Goal: Information Seeking & Learning: Find specific fact

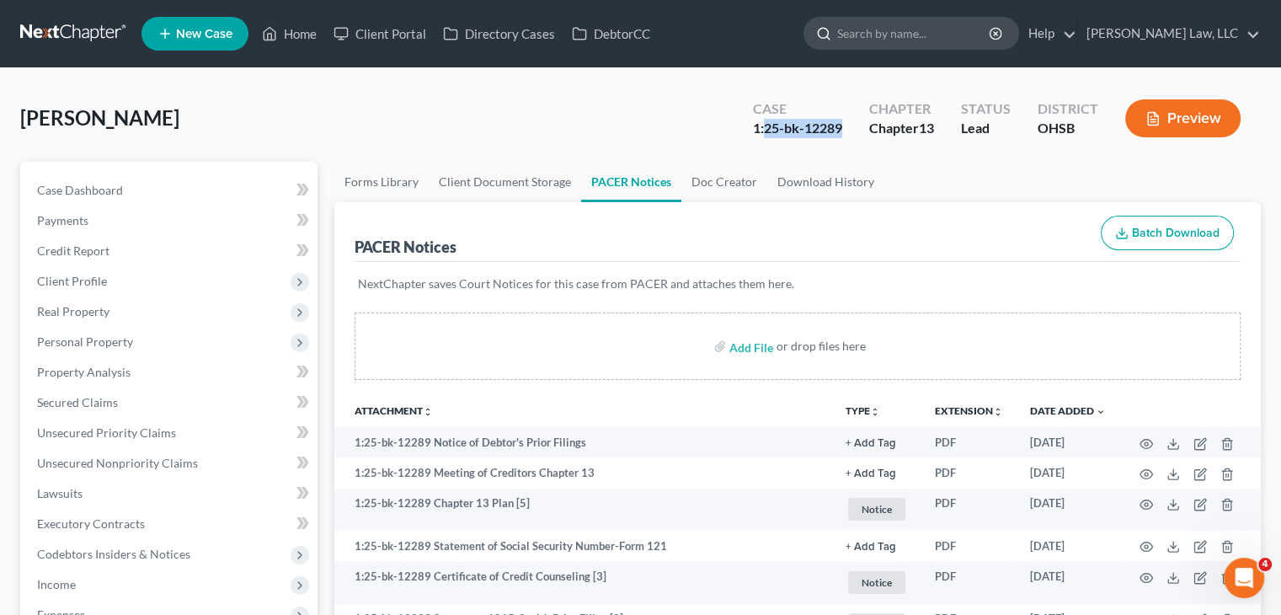
click at [863, 32] on input "search" at bounding box center [914, 33] width 154 height 31
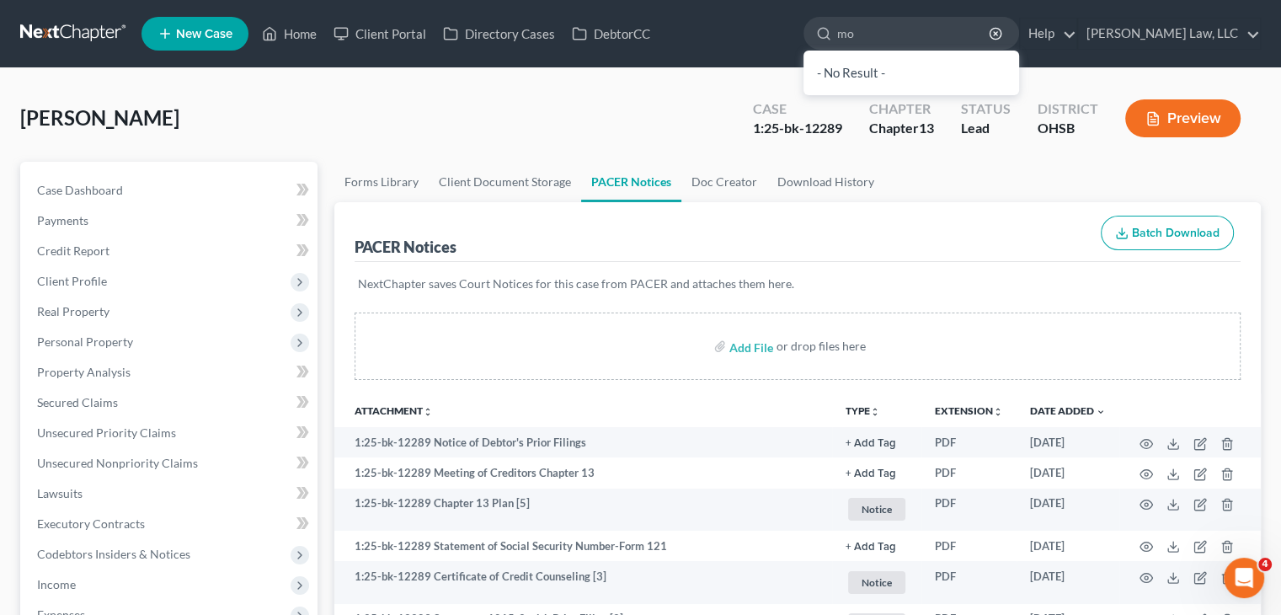
type input "m"
type input "randy"
click at [79, 33] on link at bounding box center [74, 34] width 108 height 30
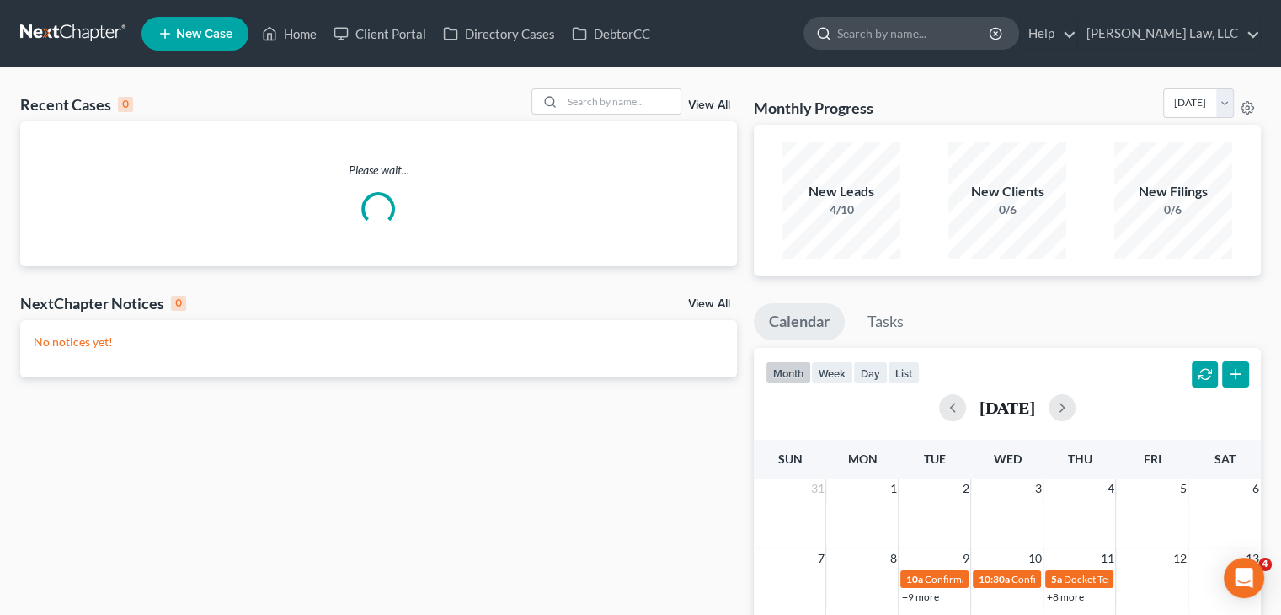
click at [889, 38] on input "search" at bounding box center [914, 33] width 154 height 31
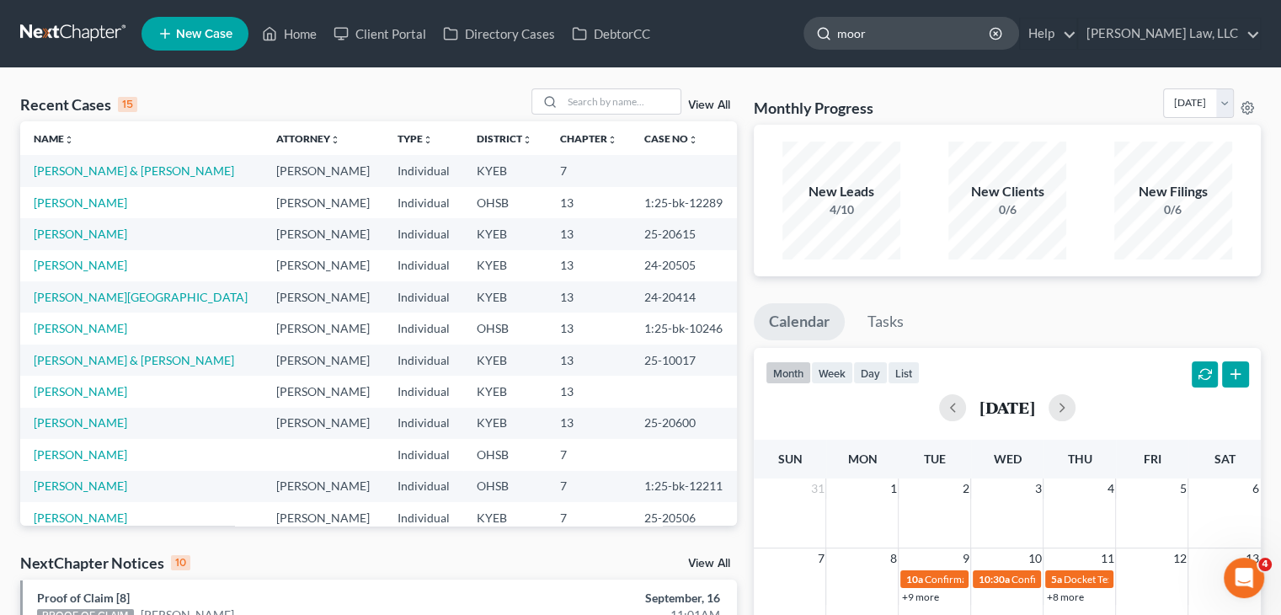
type input "[PERSON_NAME]"
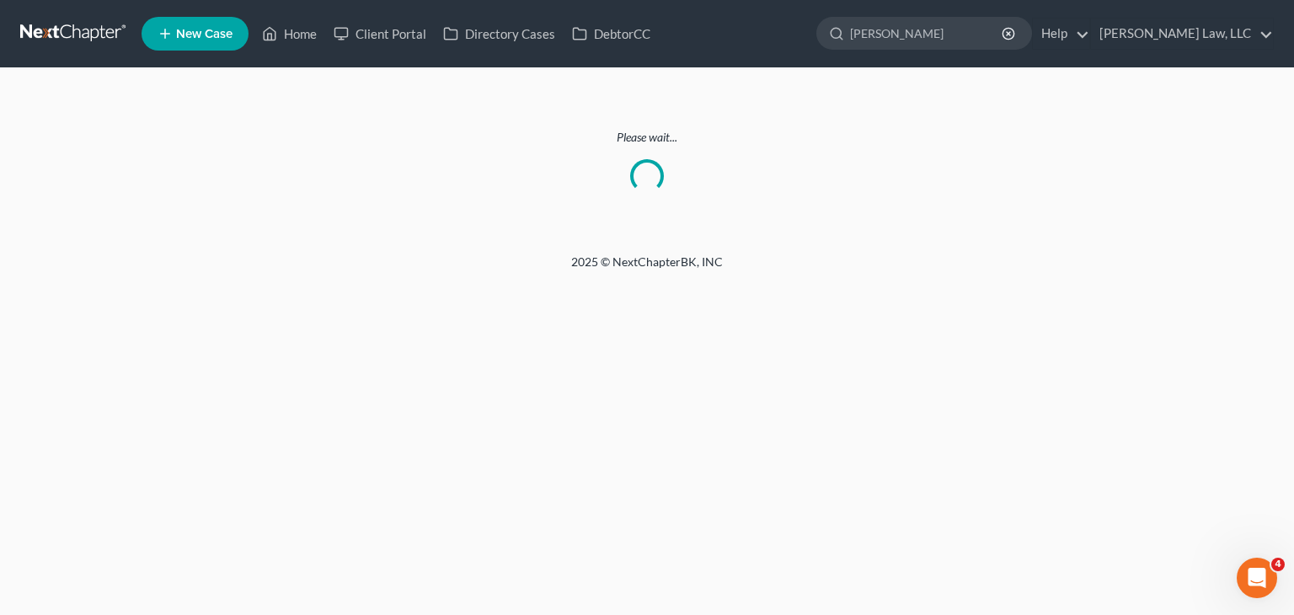
click at [86, 31] on link at bounding box center [74, 34] width 108 height 30
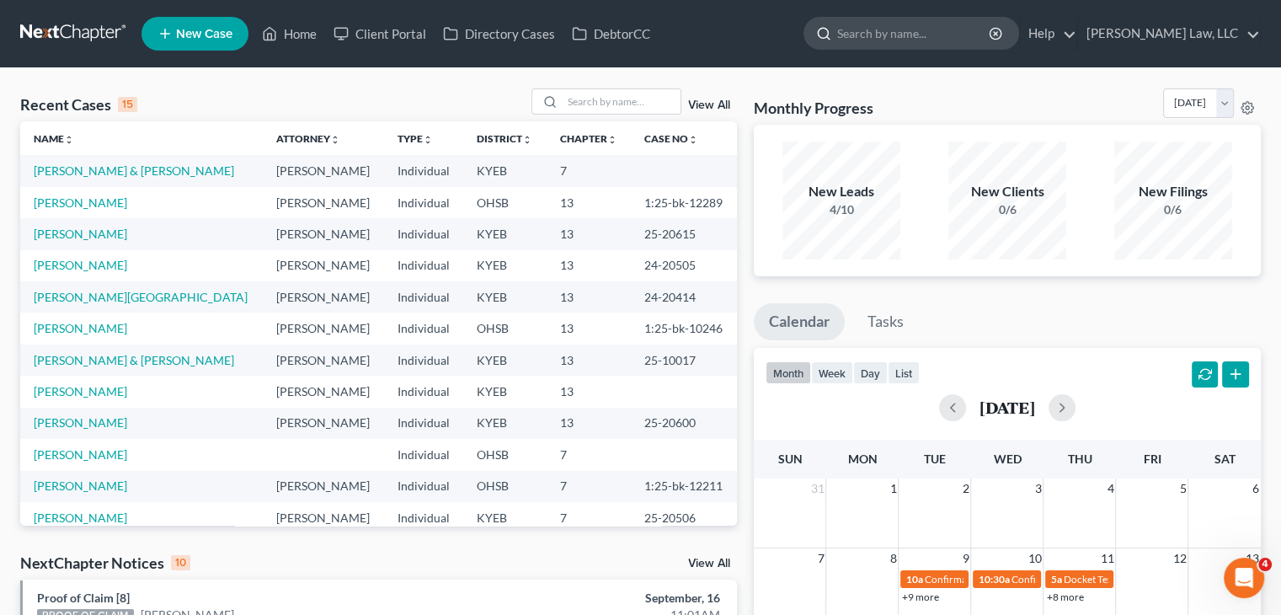
click at [894, 43] on input "search" at bounding box center [914, 33] width 154 height 31
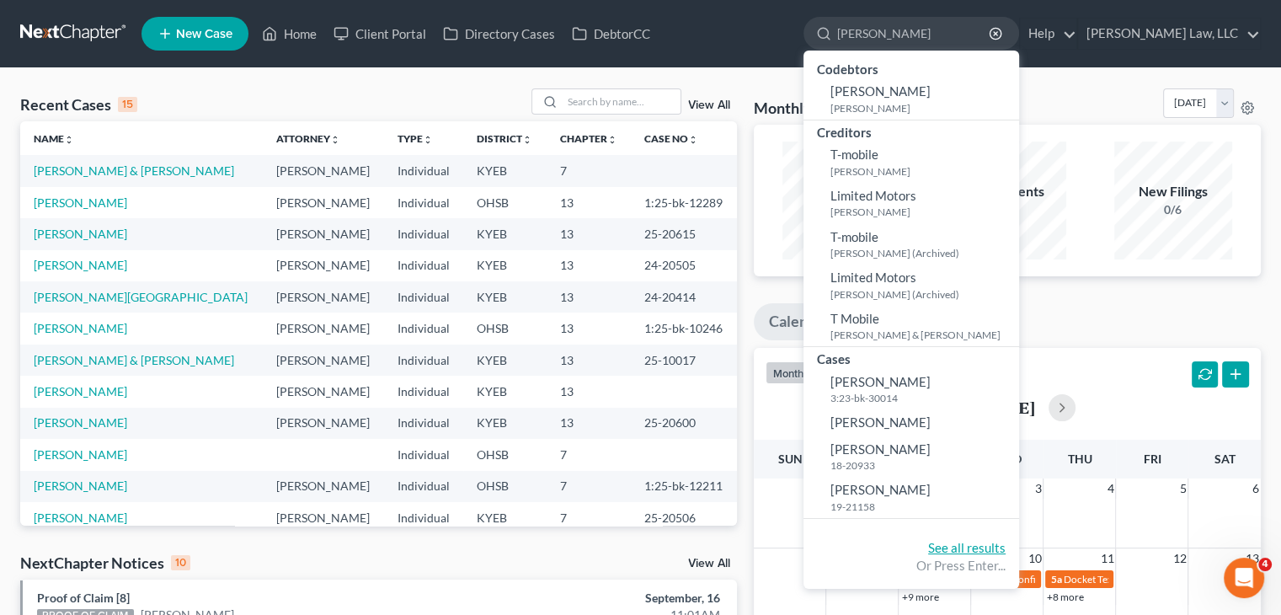
type input "moore"
click at [938, 543] on link "See all results" at bounding box center [966, 547] width 77 height 15
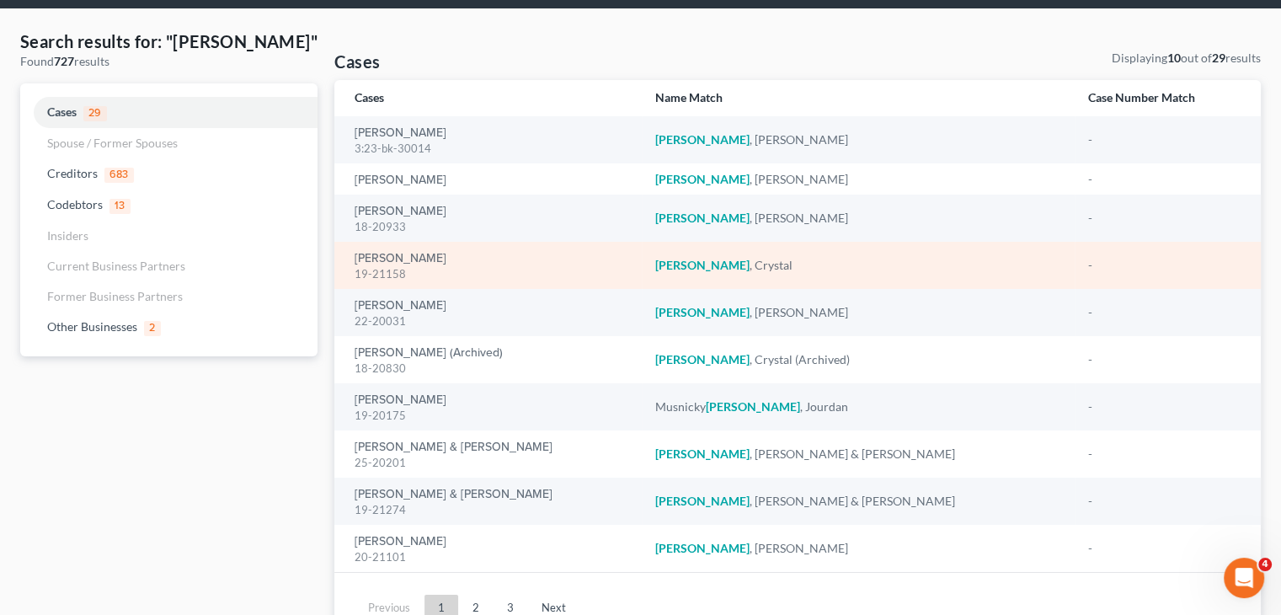
scroll to position [73, 0]
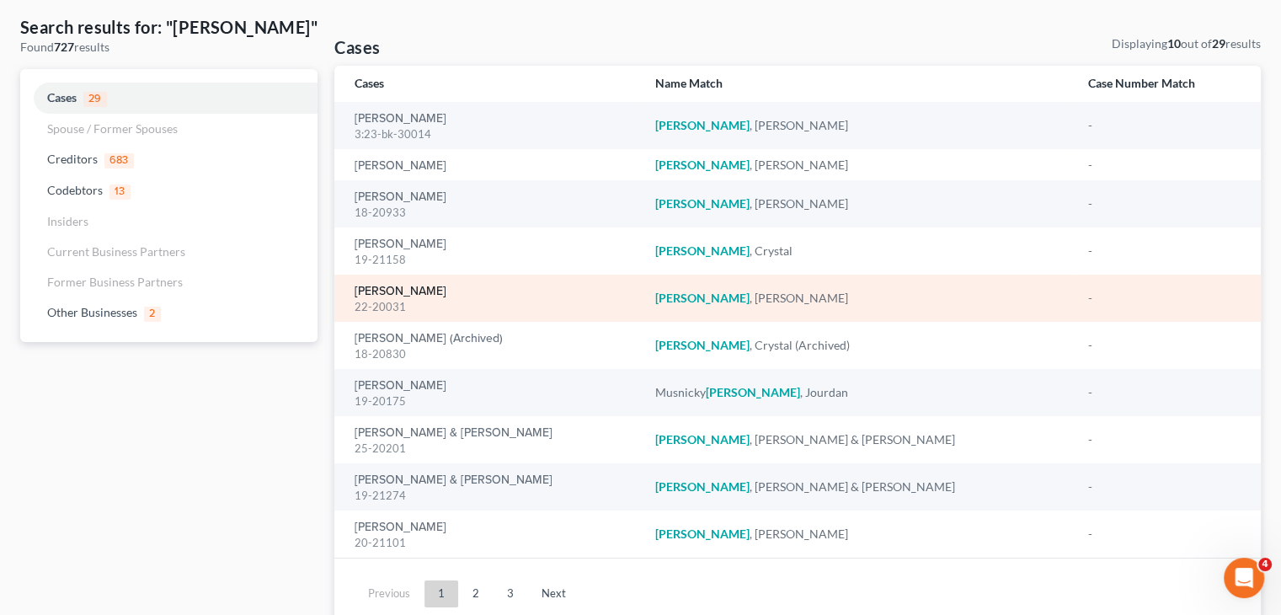
click at [411, 291] on link "[PERSON_NAME]" at bounding box center [401, 292] width 92 height 12
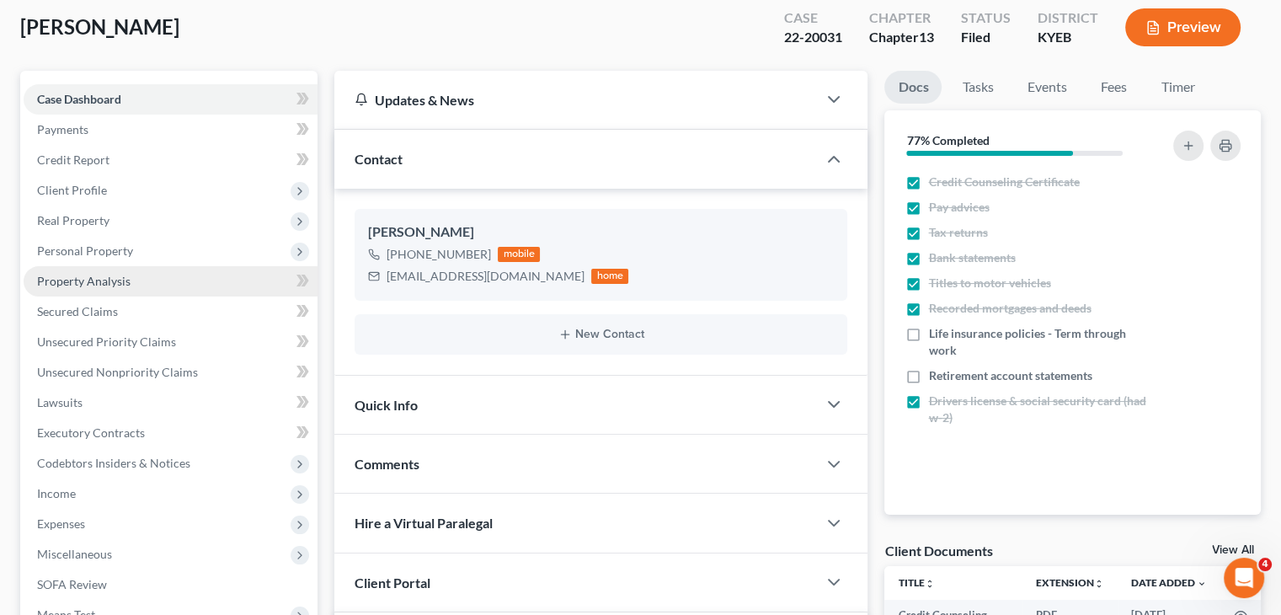
scroll to position [12526, 0]
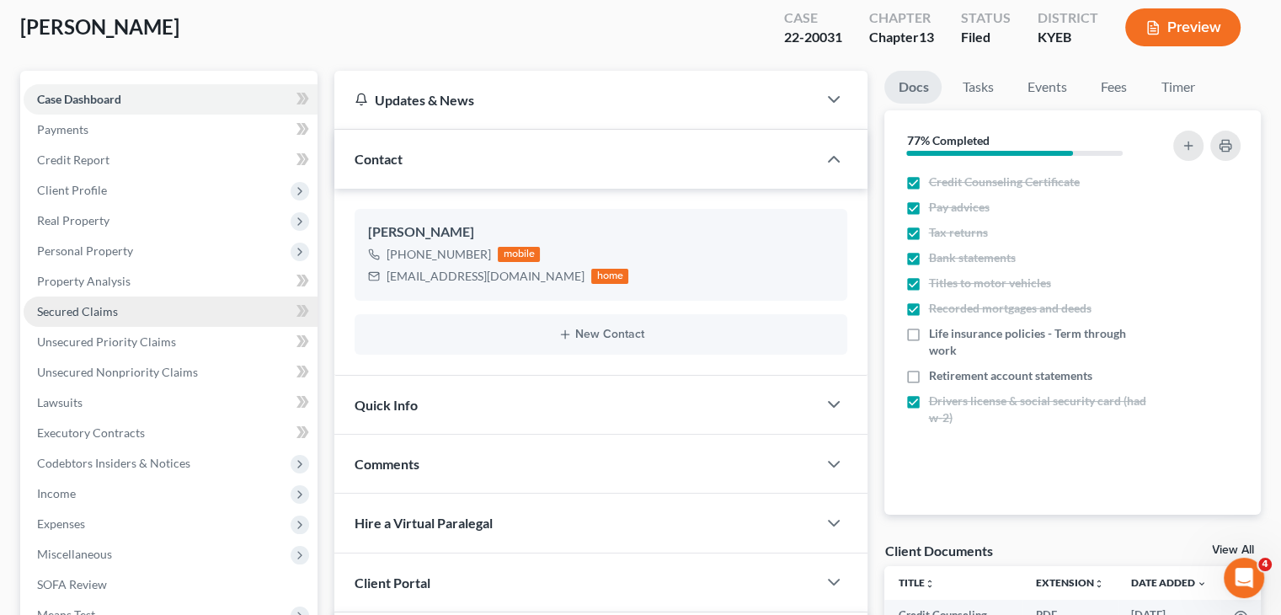
click at [115, 304] on span "Secured Claims" at bounding box center [77, 311] width 81 height 14
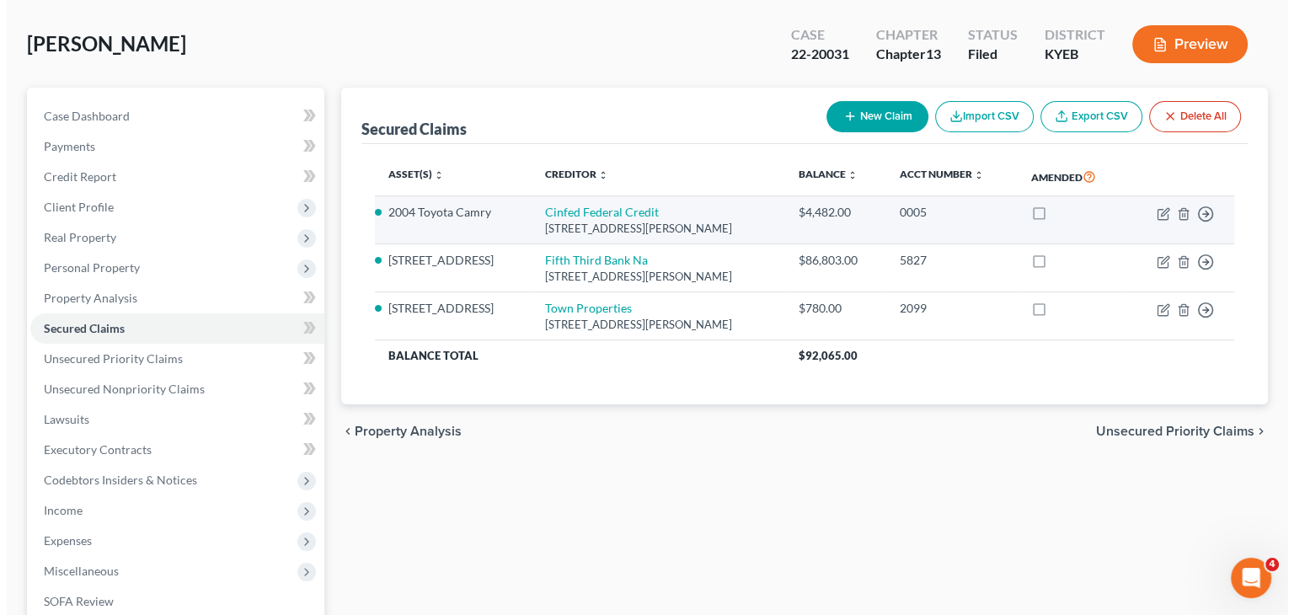
scroll to position [93, 0]
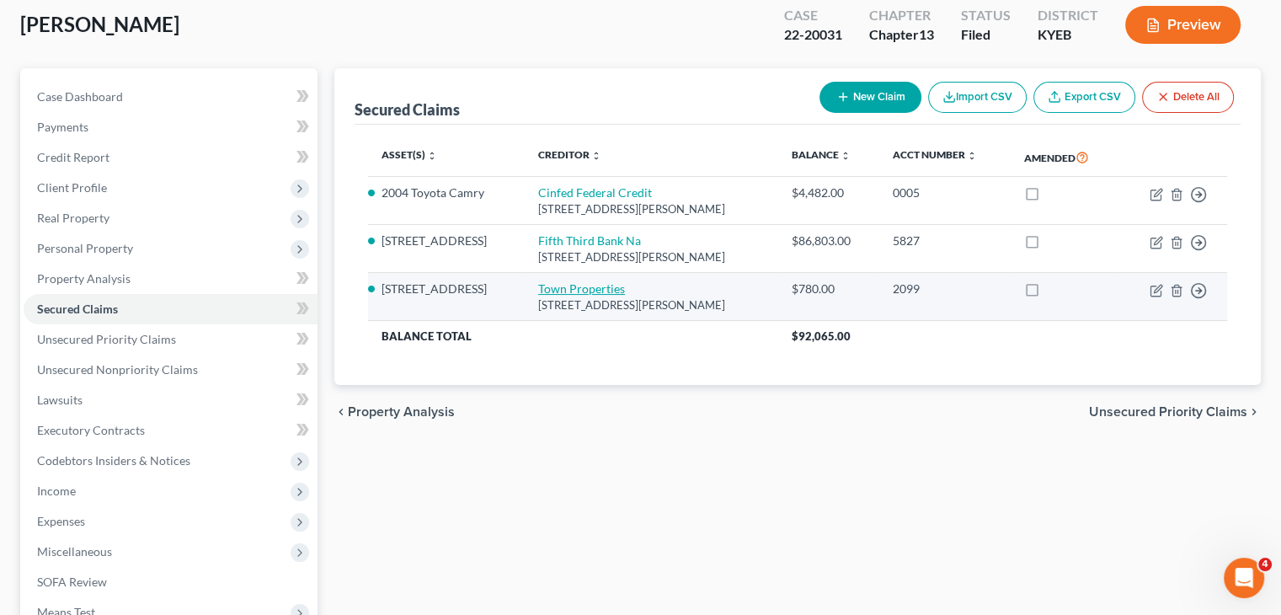
click at [562, 282] on link "Town Properties" at bounding box center [581, 288] width 87 height 14
select select "18"
select select "4"
select select "2"
select select "3"
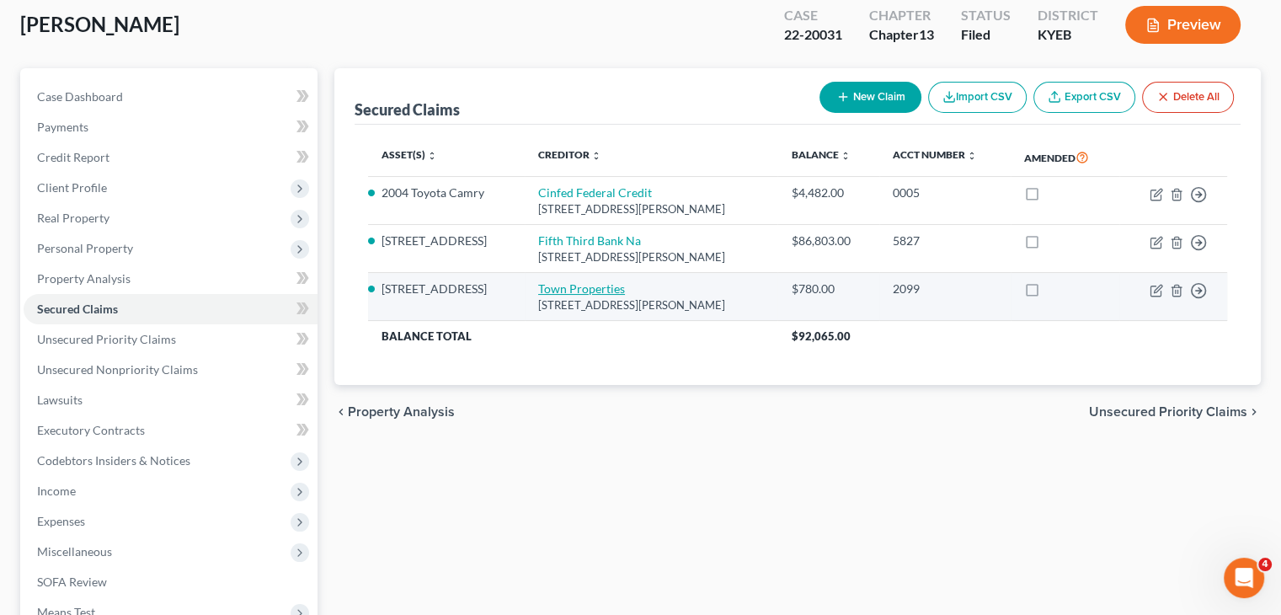
select select "0"
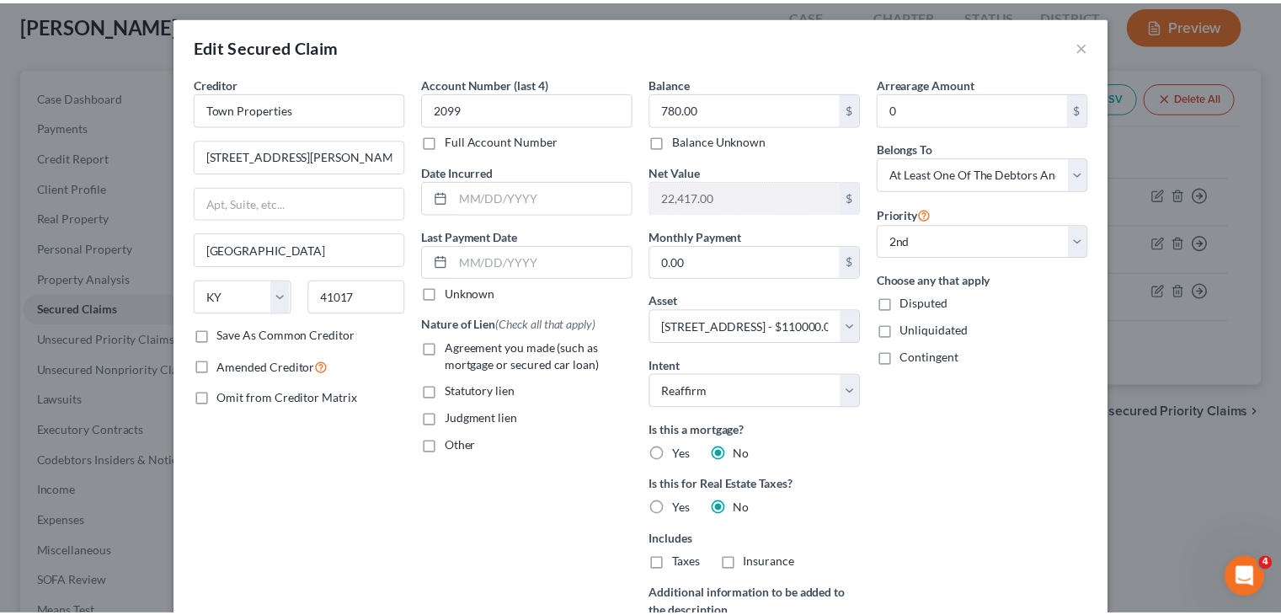
scroll to position [3, 0]
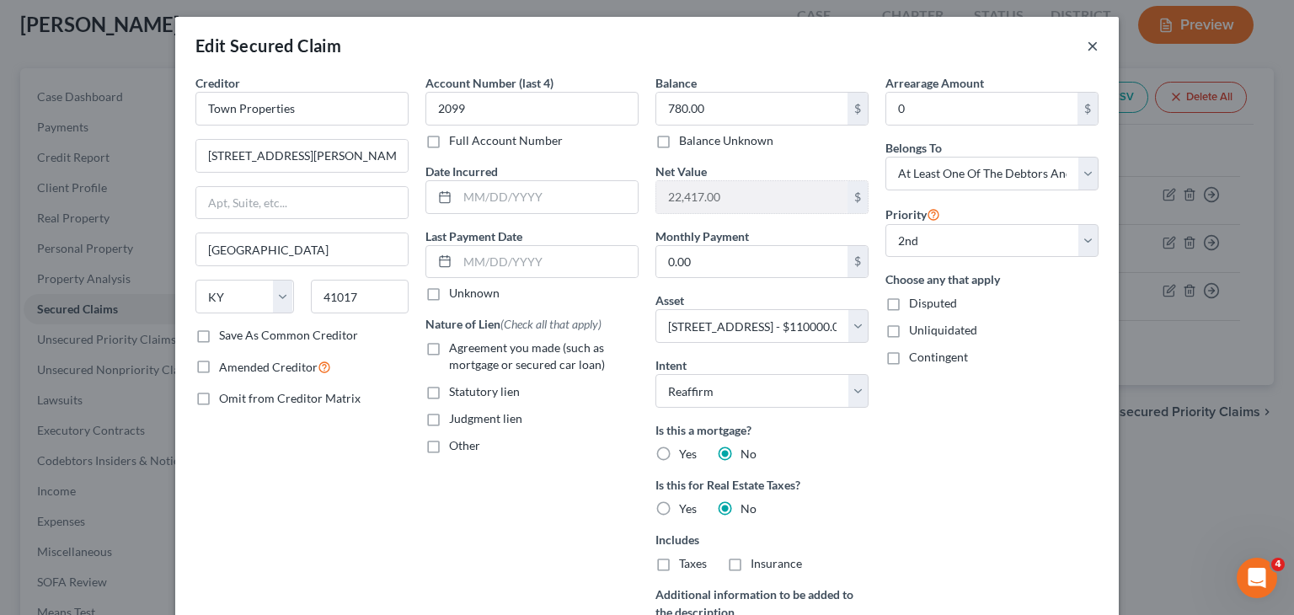
click at [1087, 49] on button "×" at bounding box center [1093, 45] width 12 height 20
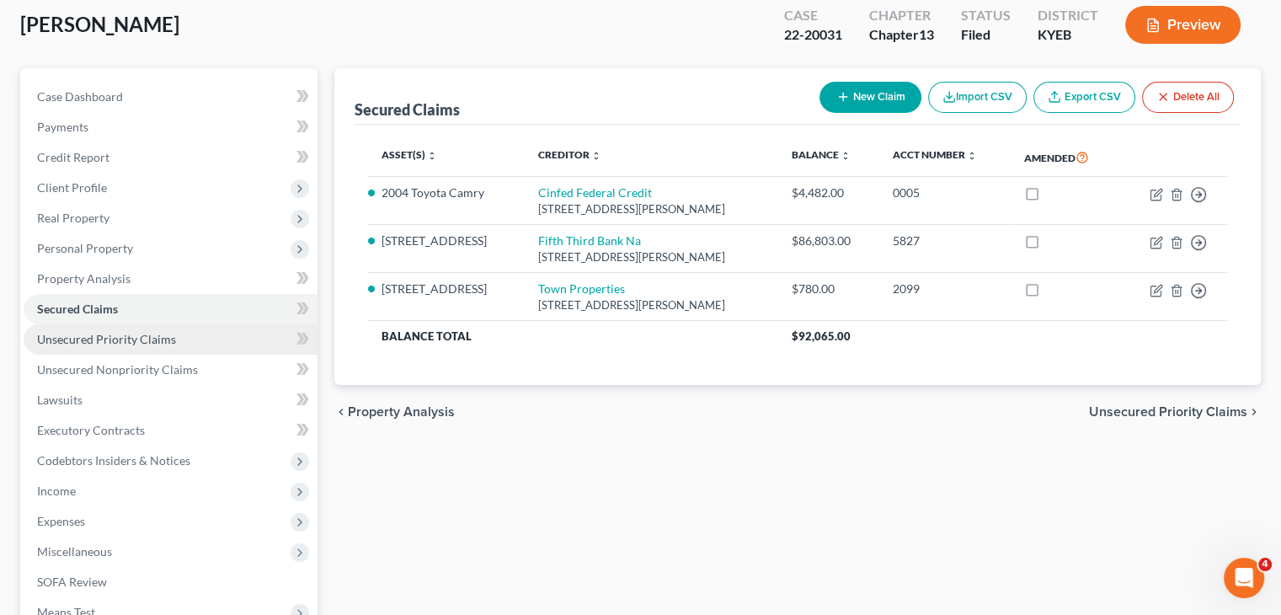
click at [141, 343] on span "Unsecured Priority Claims" at bounding box center [106, 339] width 139 height 14
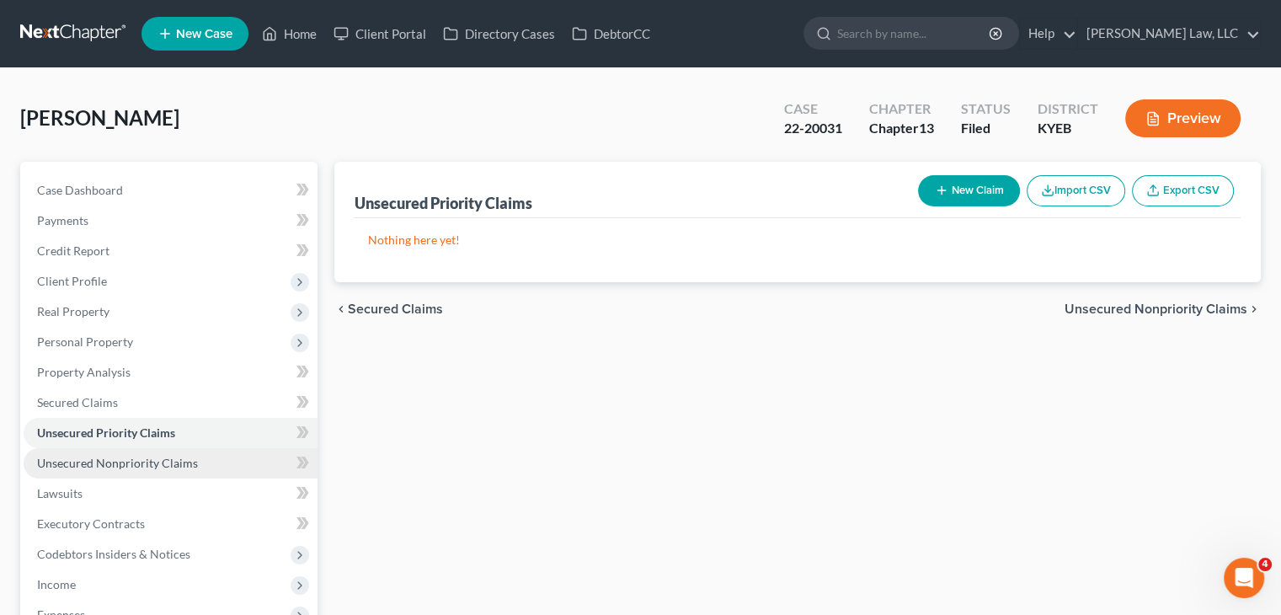
click at [147, 449] on link "Unsecured Nonpriority Claims" at bounding box center [171, 463] width 294 height 30
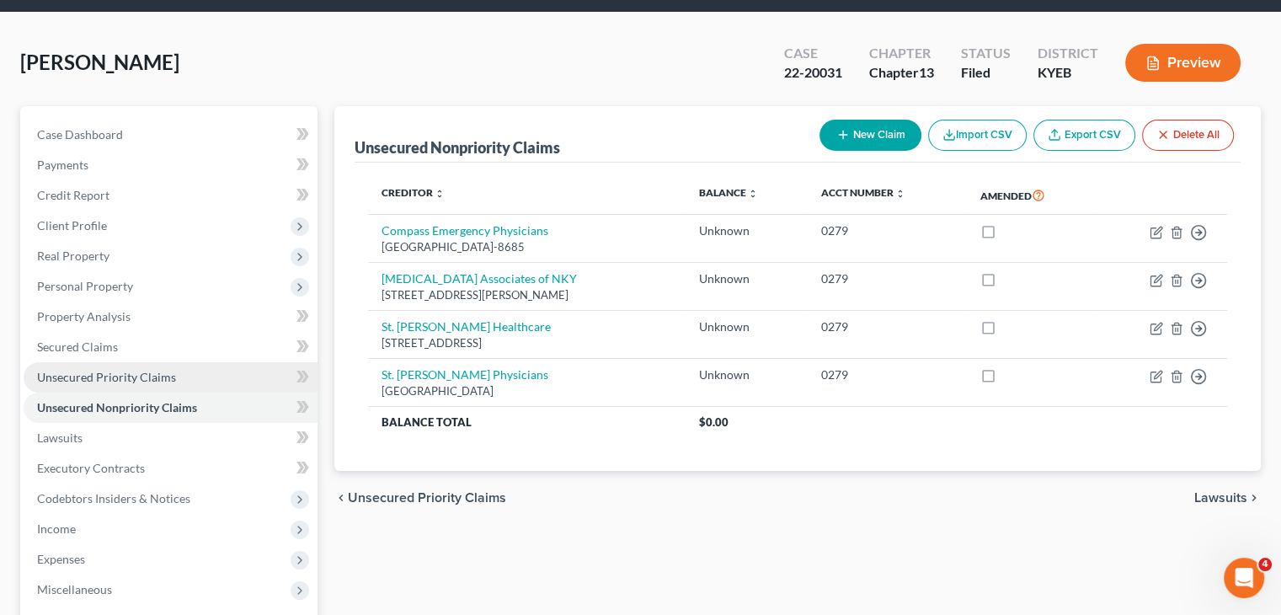
scroll to position [61, 0]
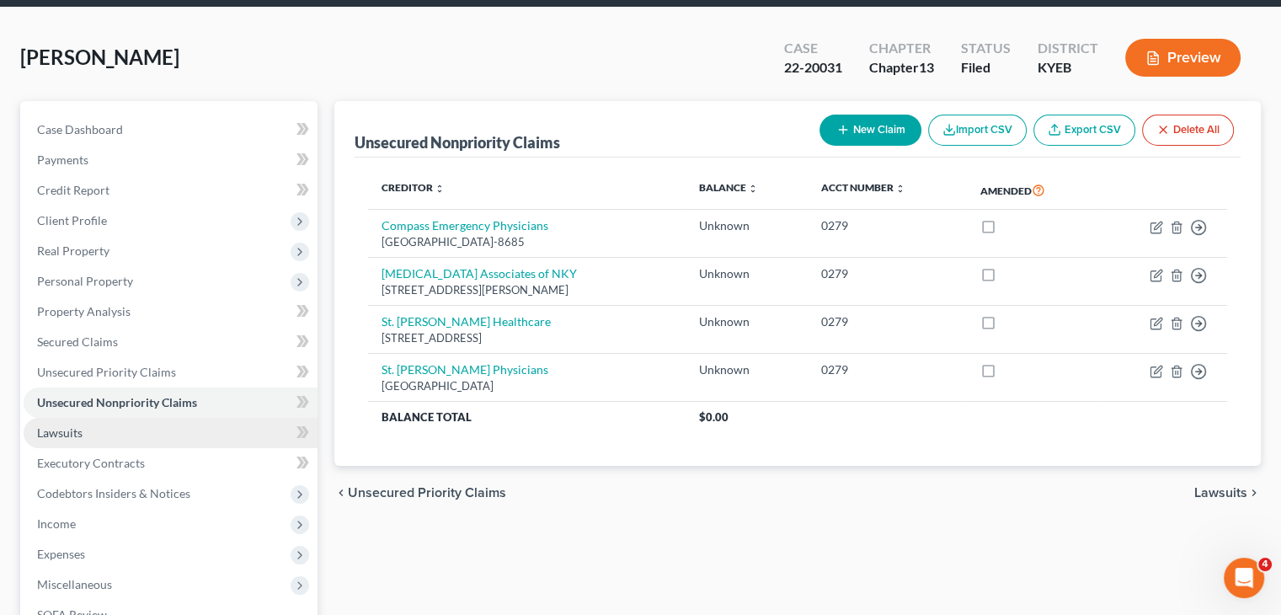
click at [168, 440] on link "Lawsuits" at bounding box center [171, 433] width 294 height 30
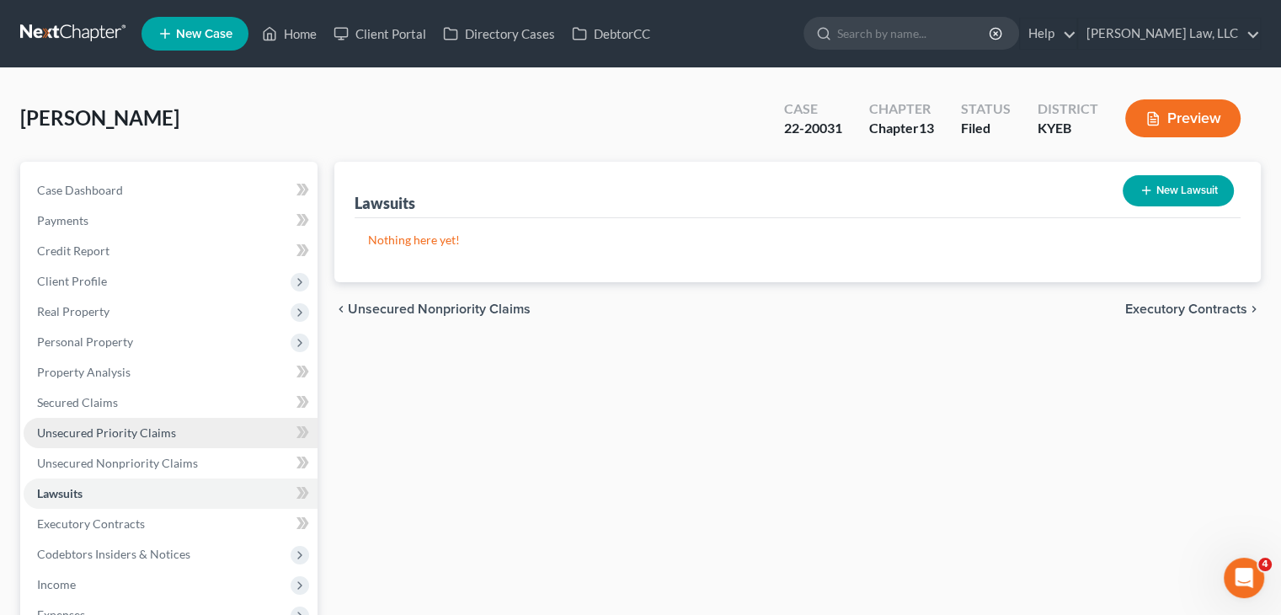
scroll to position [46, 0]
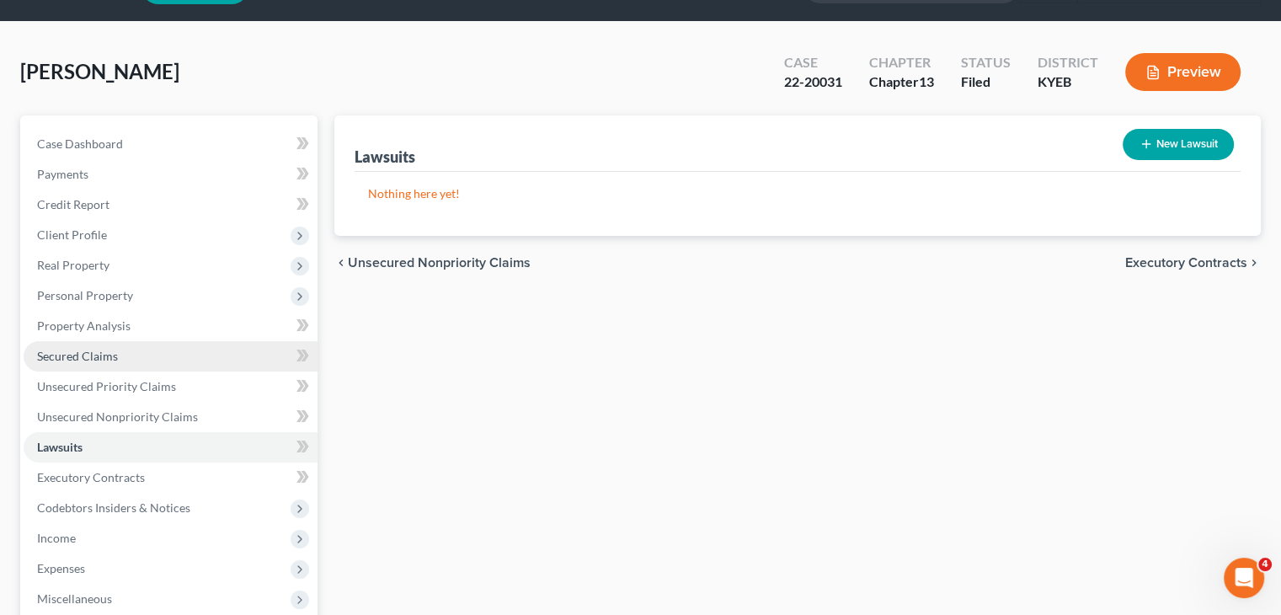
click at [168, 352] on link "Secured Claims" at bounding box center [171, 356] width 294 height 30
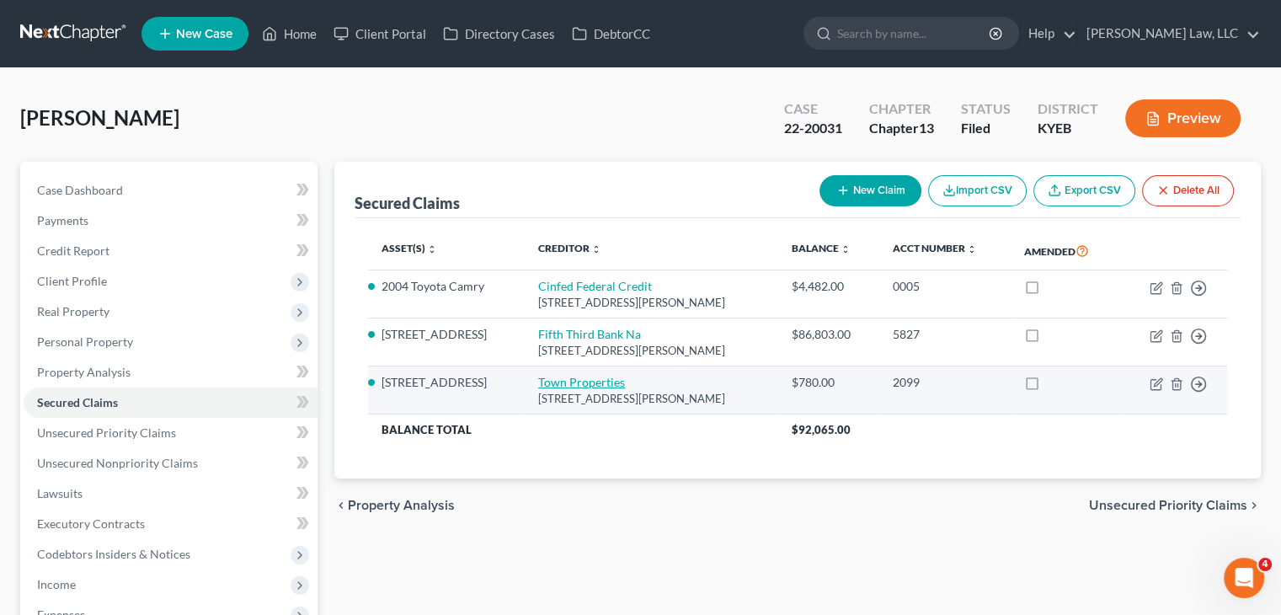
click at [582, 381] on link "Town Properties" at bounding box center [581, 382] width 87 height 14
select select "18"
select select "4"
select select "2"
select select "3"
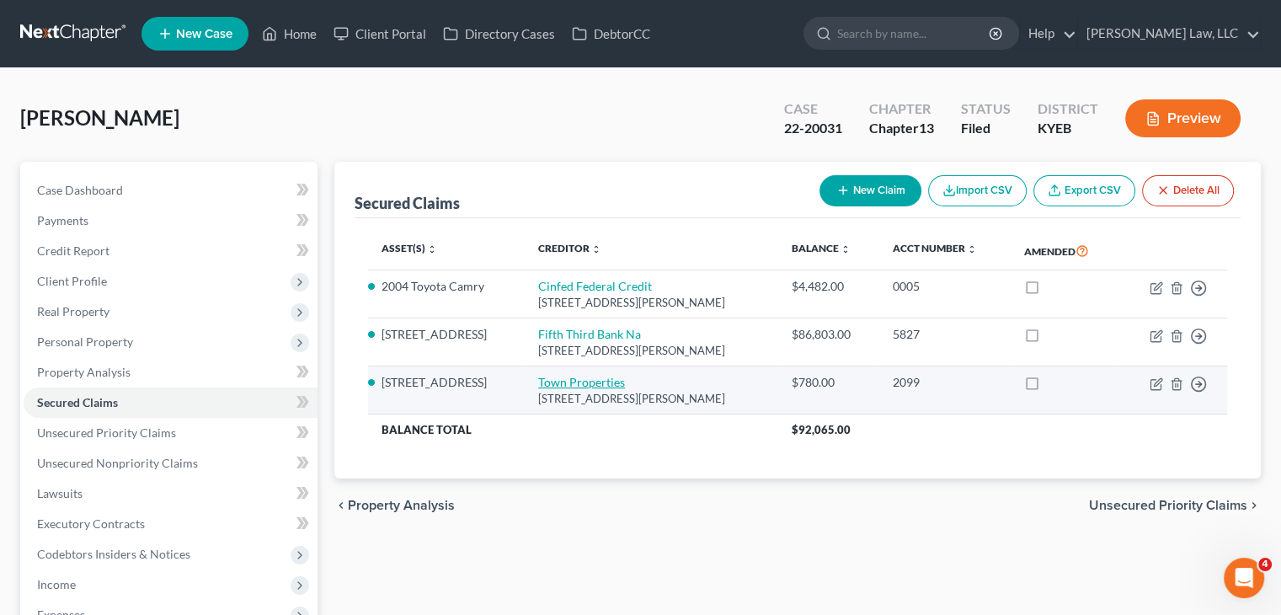
select select "0"
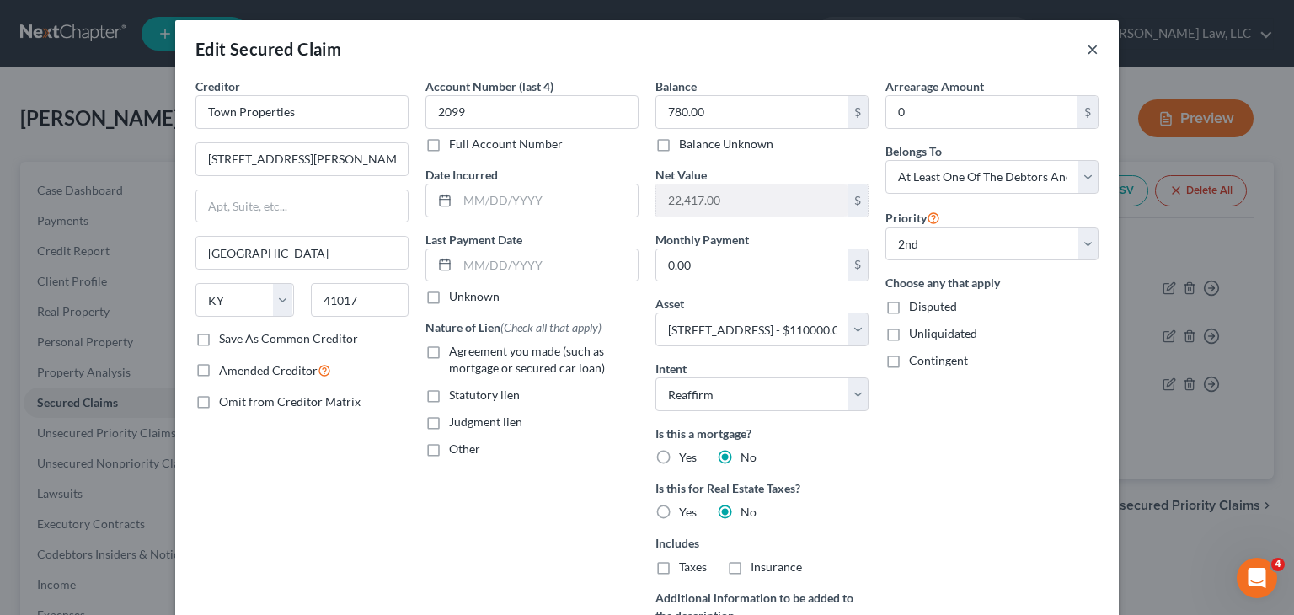
click at [1087, 52] on button "×" at bounding box center [1093, 49] width 12 height 20
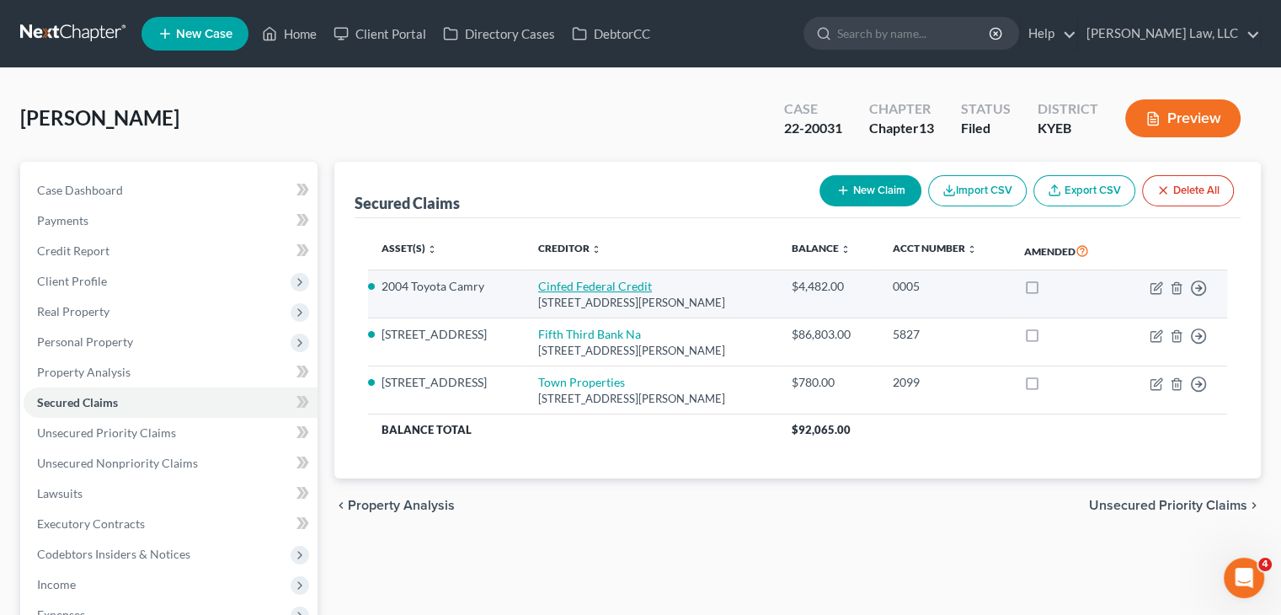
click at [628, 283] on link "Cinfed Federal Credit" at bounding box center [595, 286] width 114 height 14
select select "36"
select select "6"
select select "2"
select select "3"
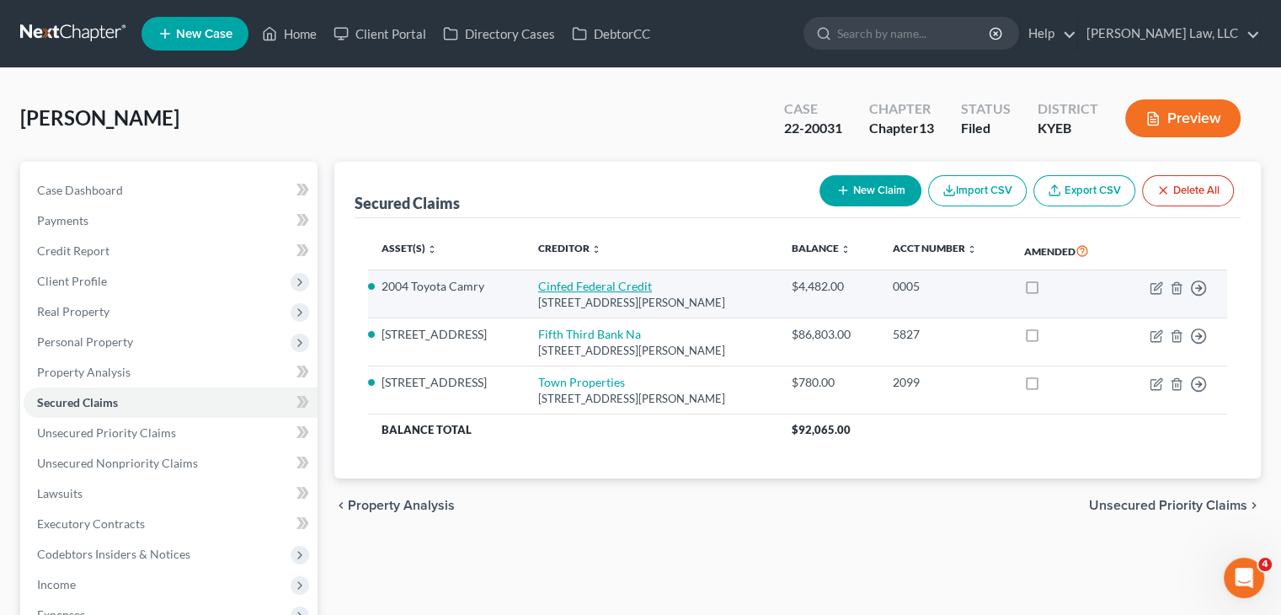
select select "0"
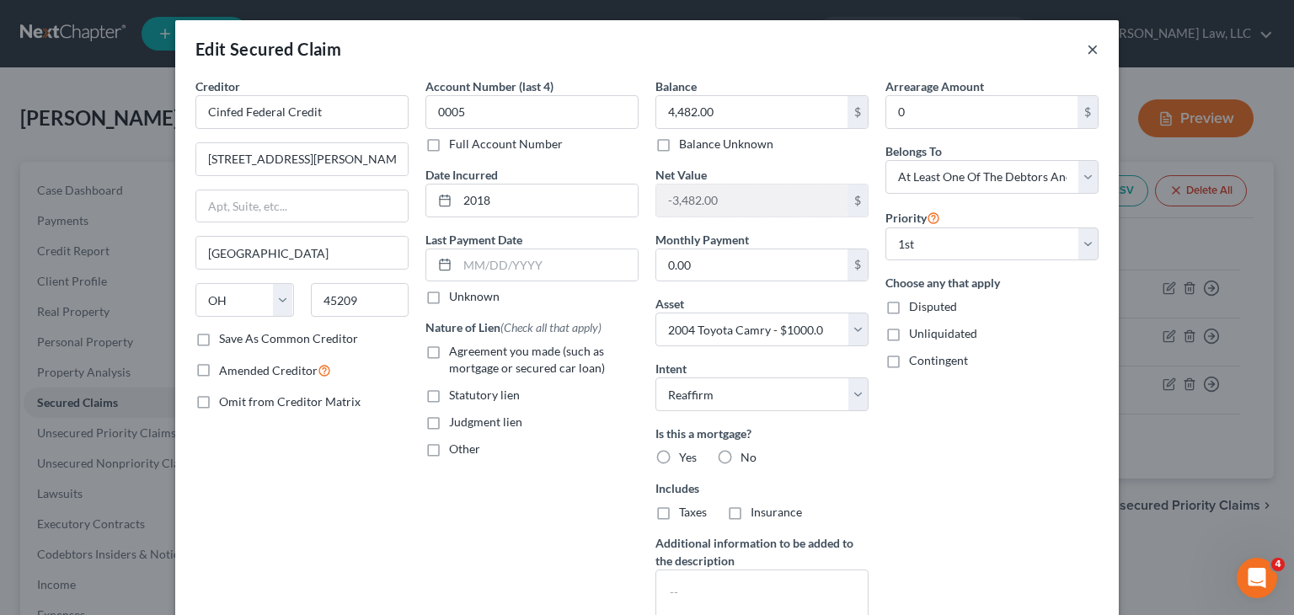
click at [1087, 51] on button "×" at bounding box center [1093, 49] width 12 height 20
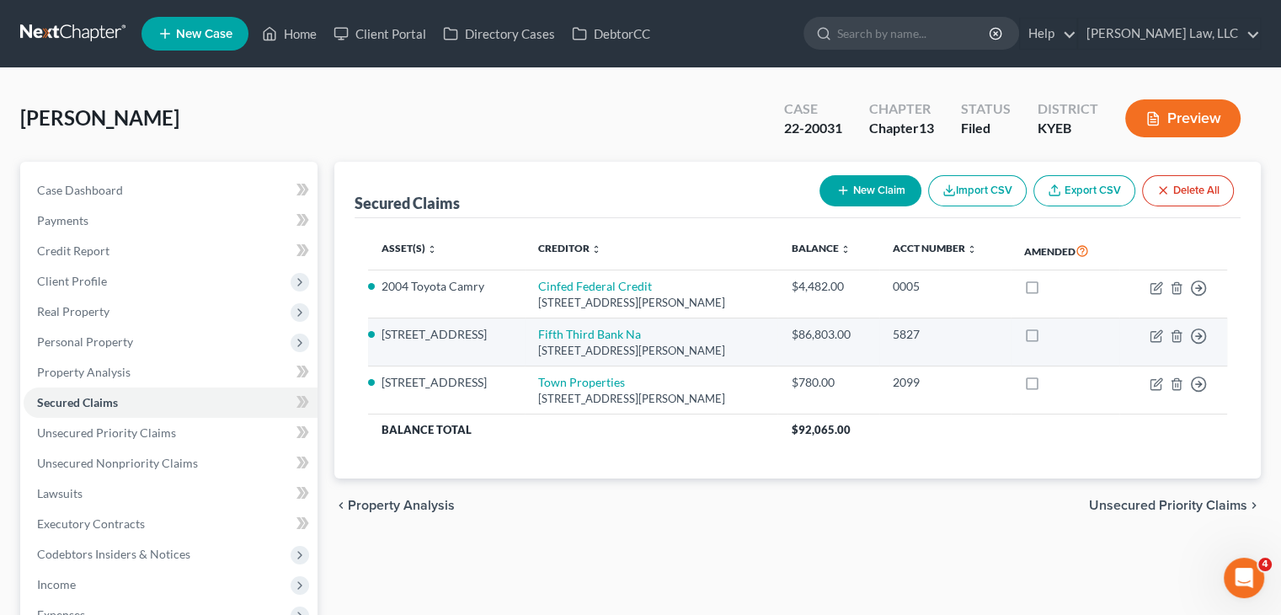
click at [583, 318] on td "Fifth Third Bank Na 5050 Kingsley Dr, Cincinnati, OH 45227" at bounding box center [651, 342] width 253 height 48
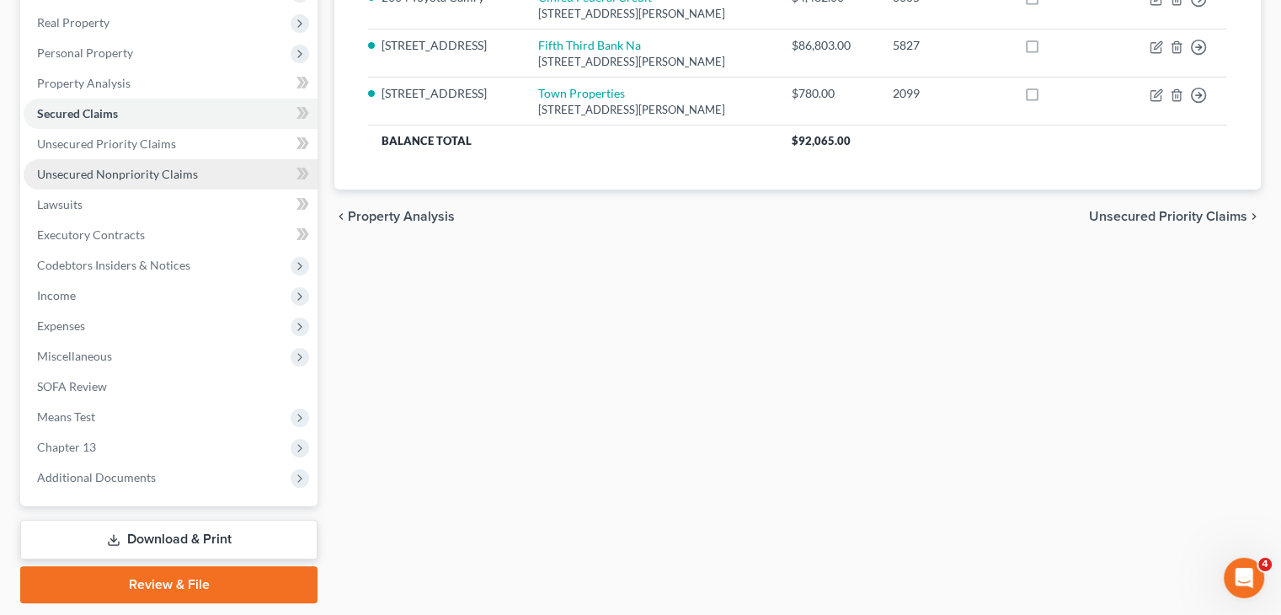
scroll to position [340, 0]
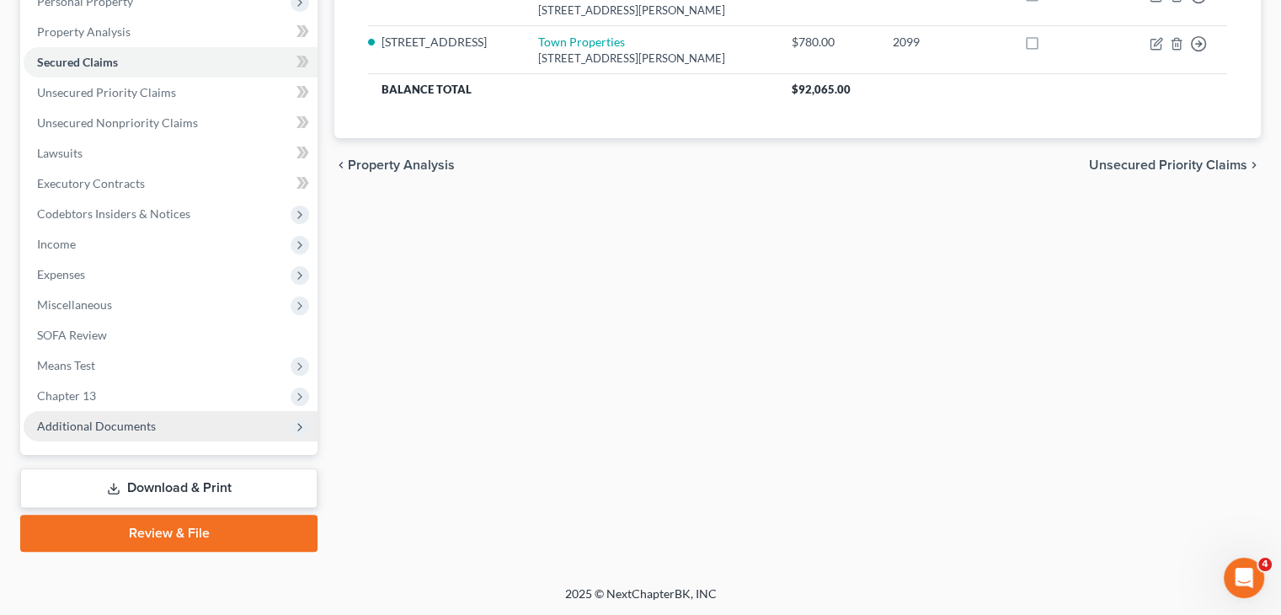
click at [152, 421] on span "Additional Documents" at bounding box center [96, 426] width 119 height 14
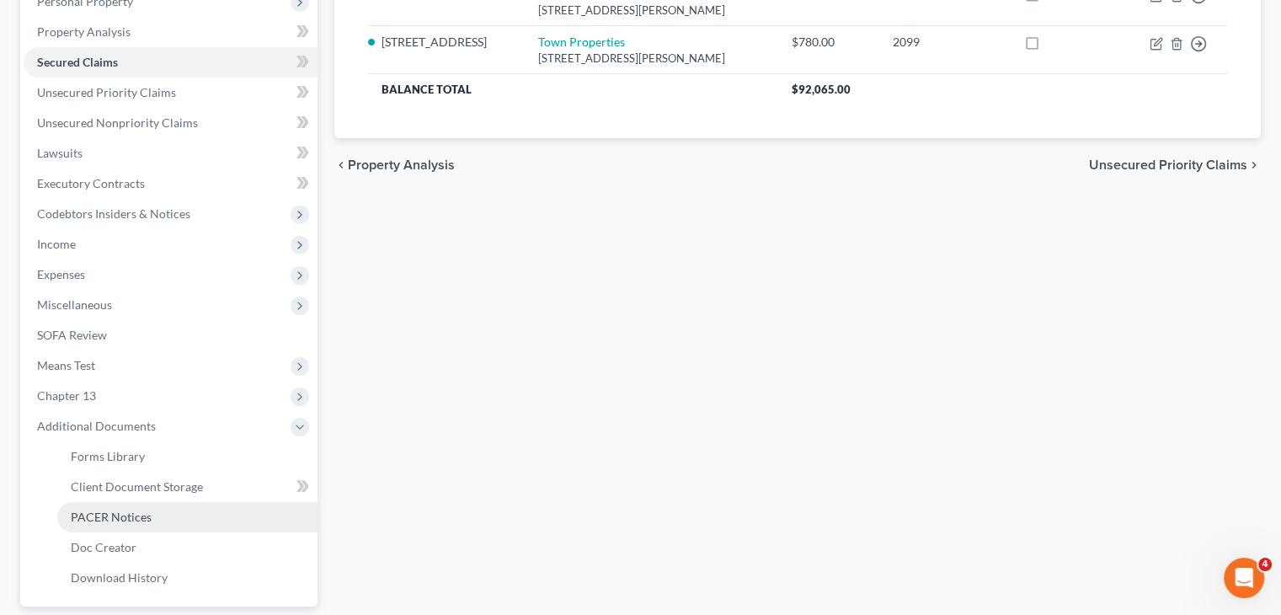
click at [128, 503] on link "PACER Notices" at bounding box center [187, 517] width 260 height 30
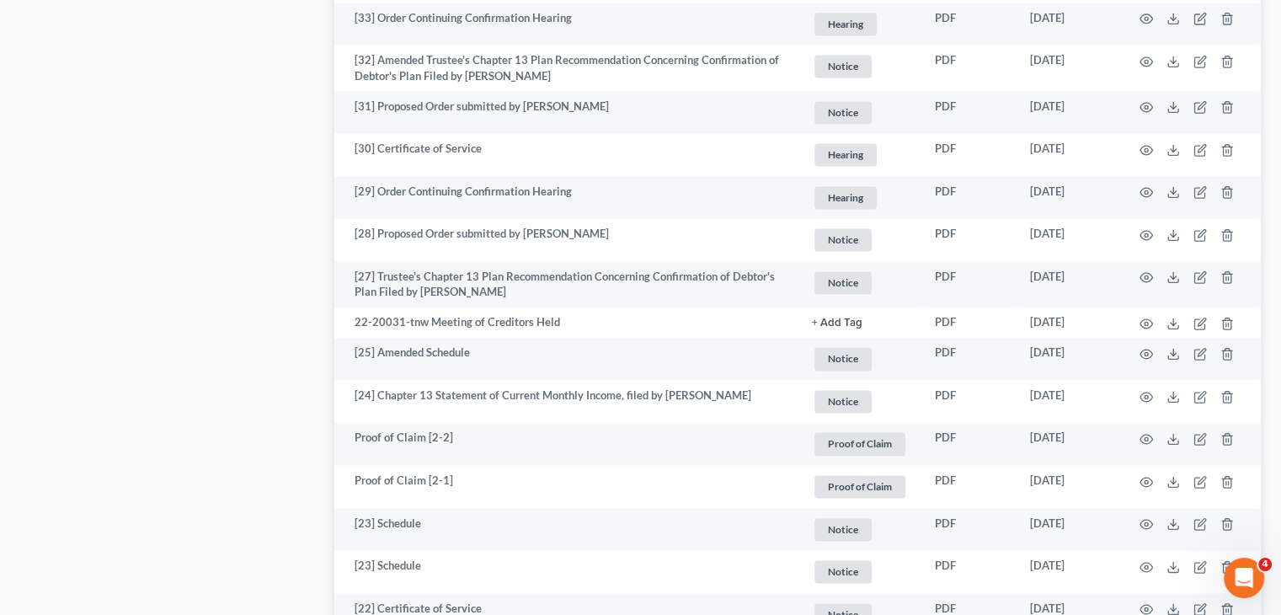
scroll to position [3171, 0]
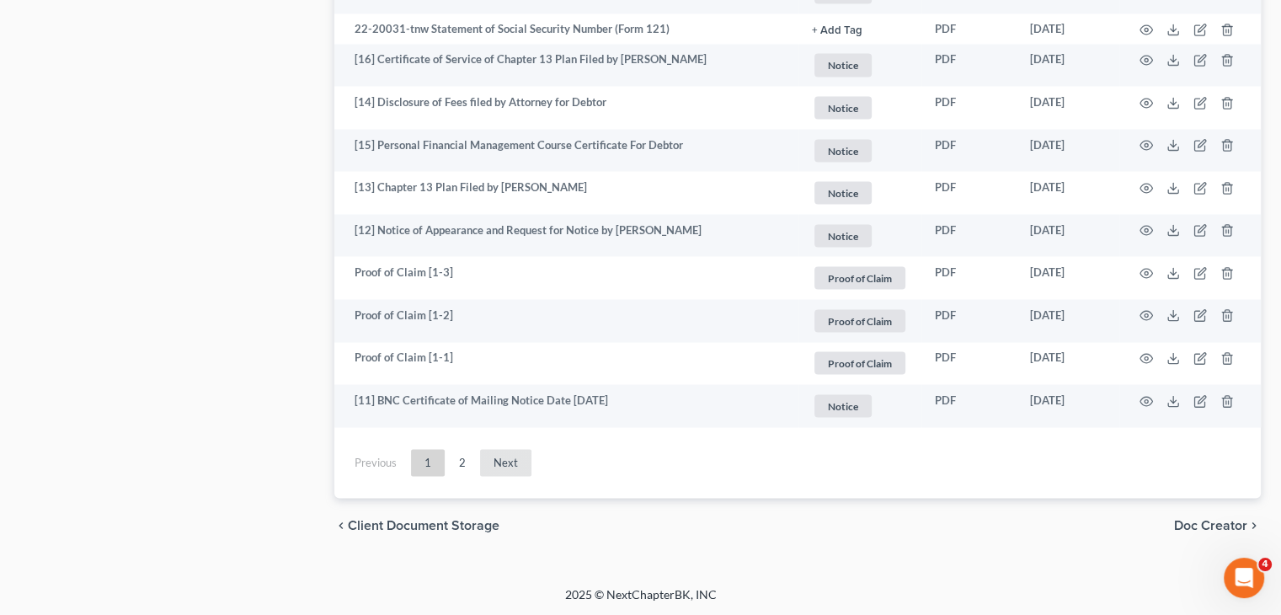
click at [516, 458] on link "Next" at bounding box center [505, 462] width 51 height 27
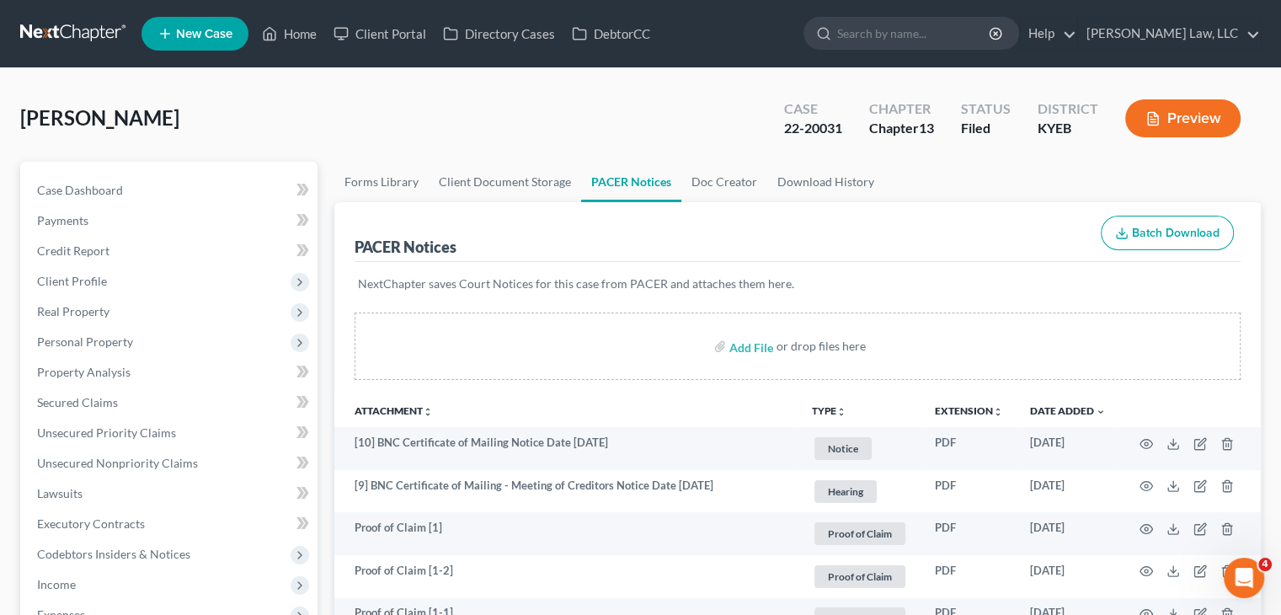
scroll to position [0, 0]
click at [959, 35] on input "search" at bounding box center [914, 33] width 154 height 31
type input "a"
type input "harp"
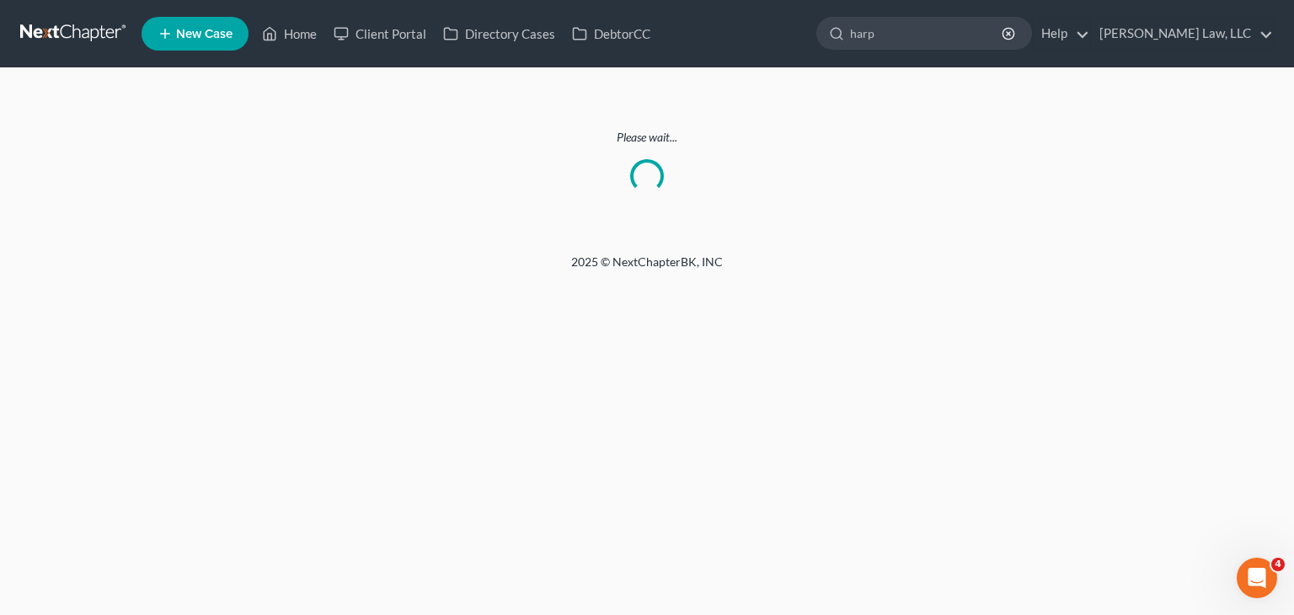
click at [57, 29] on link at bounding box center [74, 34] width 108 height 30
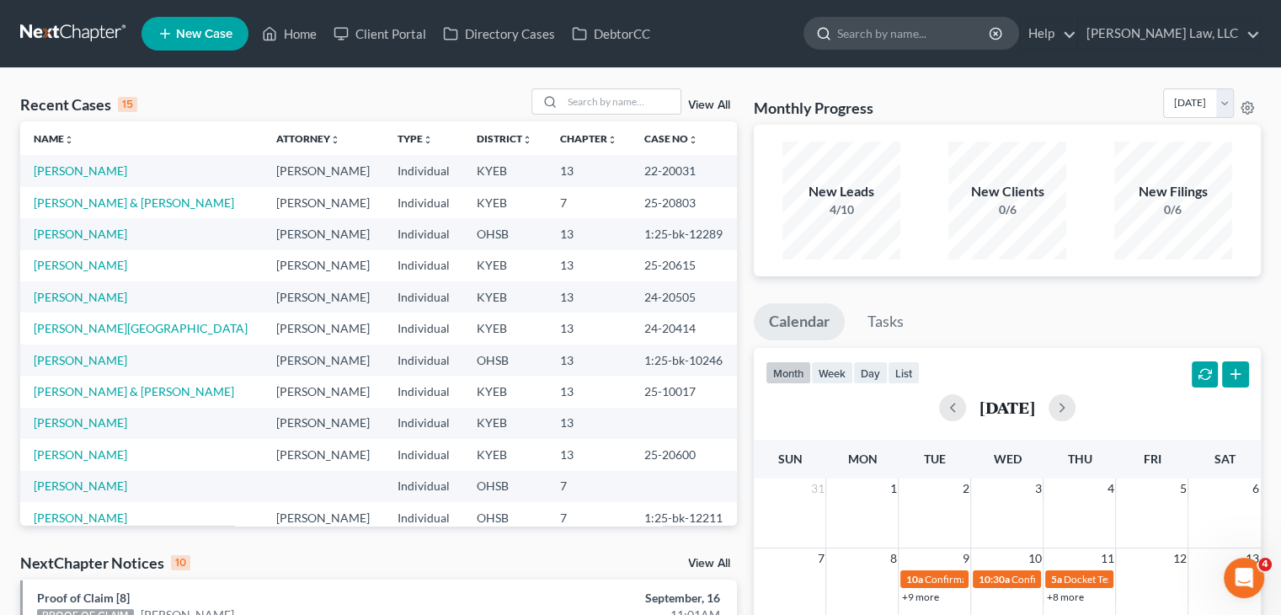
click at [967, 30] on input "search" at bounding box center [914, 33] width 154 height 31
click at [81, 267] on link "[PERSON_NAME]" at bounding box center [80, 265] width 93 height 14
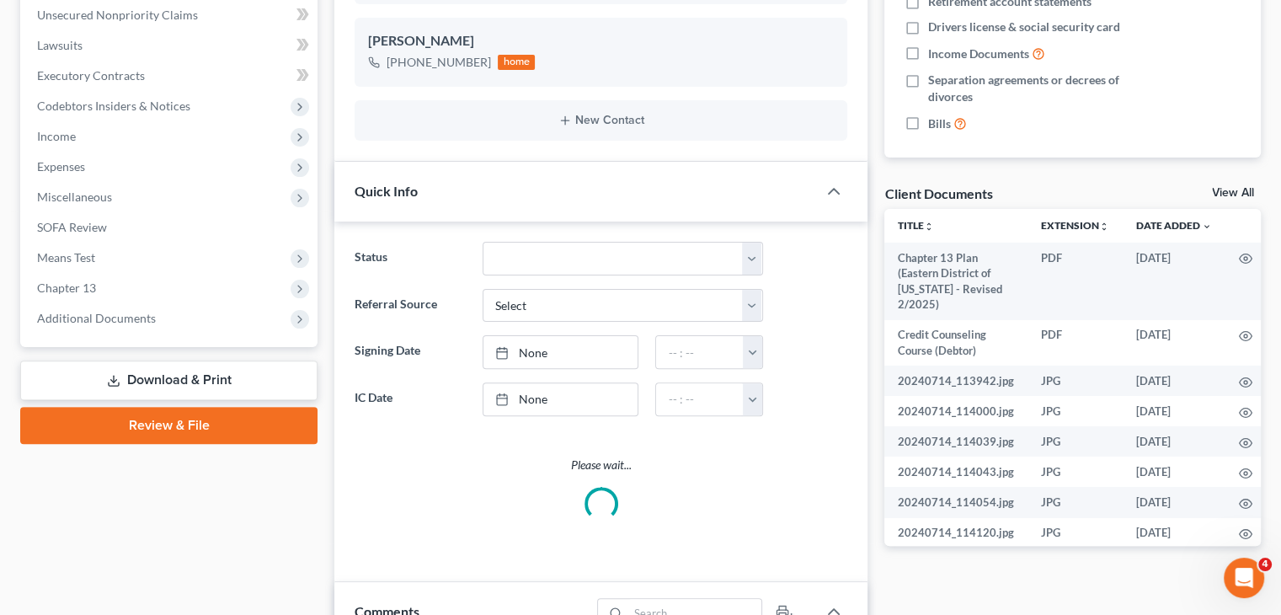
scroll to position [508, 0]
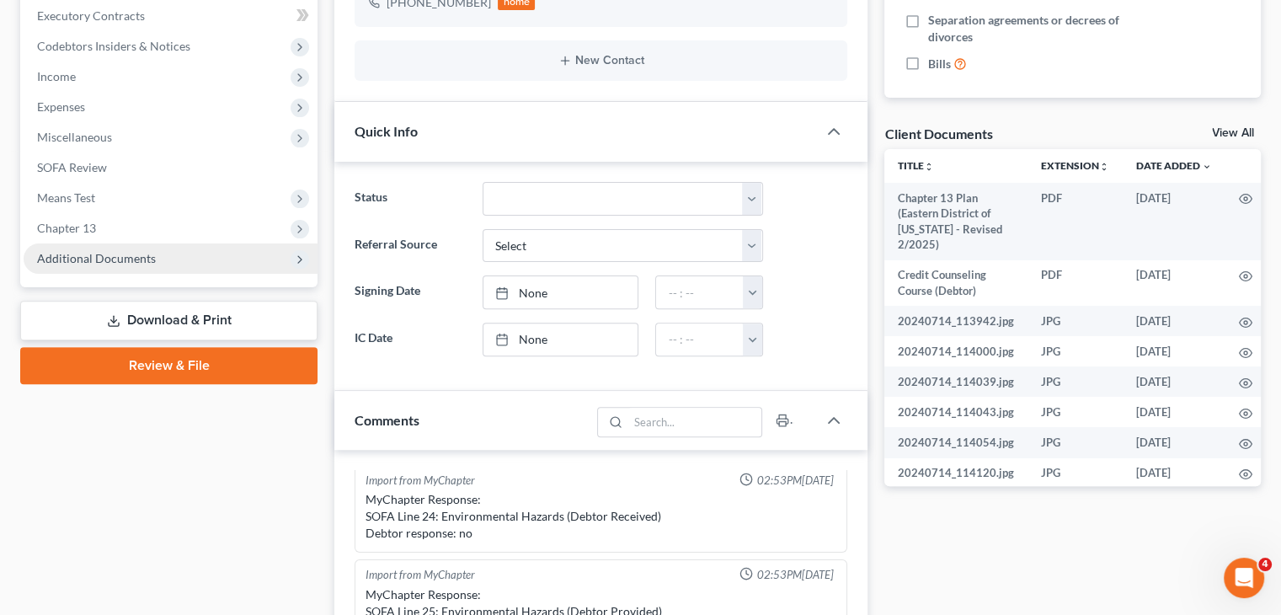
click at [90, 254] on span "Additional Documents" at bounding box center [96, 258] width 119 height 14
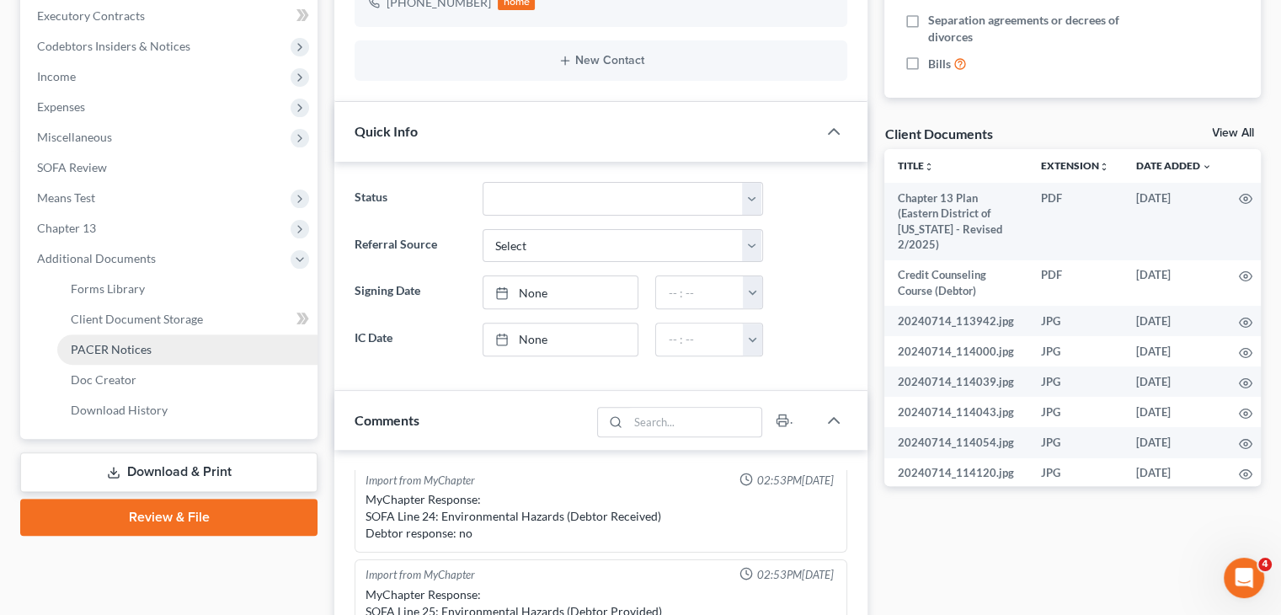
click at [101, 348] on span "PACER Notices" at bounding box center [111, 349] width 81 height 14
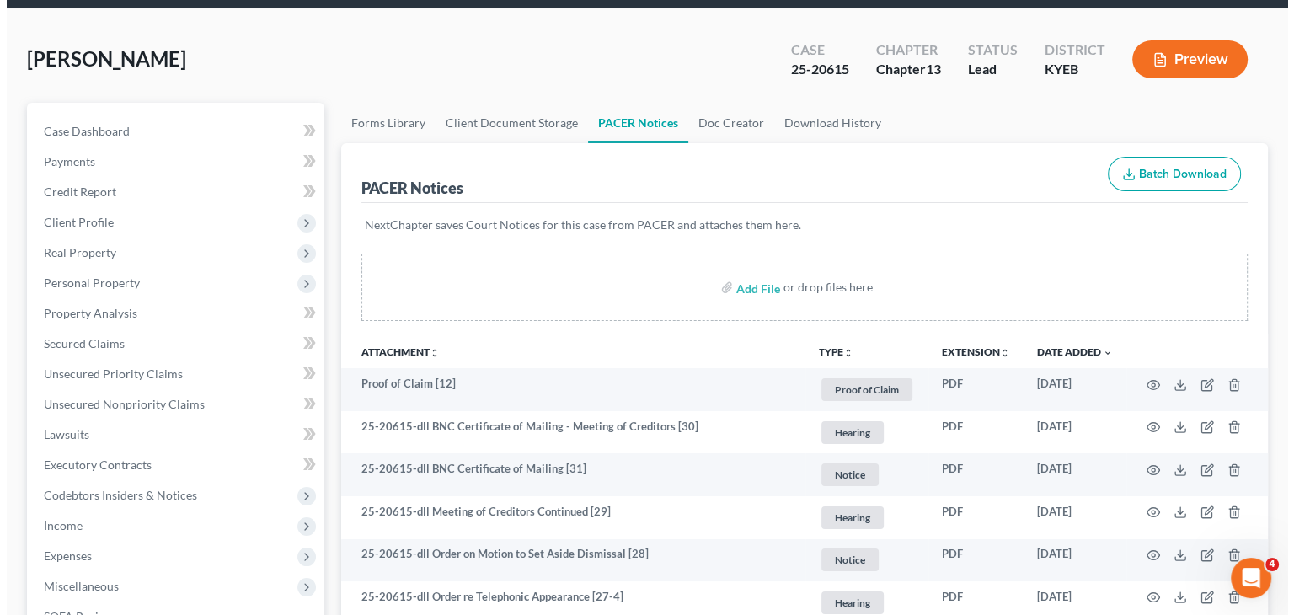
scroll to position [67, 0]
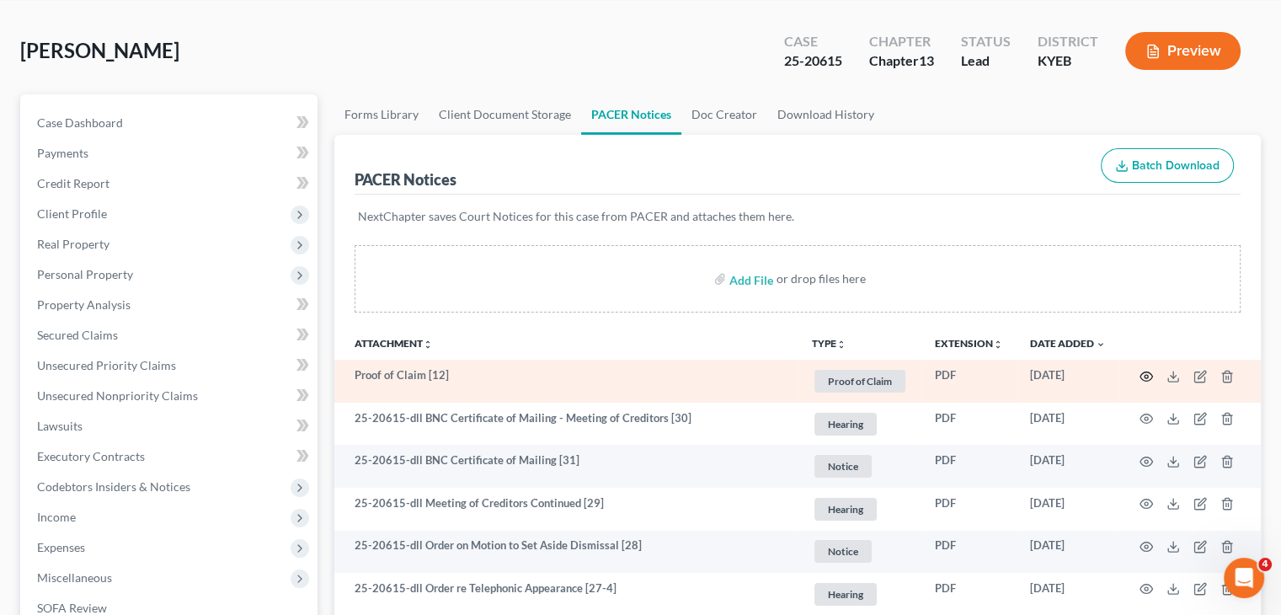
click at [1144, 374] on icon "button" at bounding box center [1146, 376] width 13 height 13
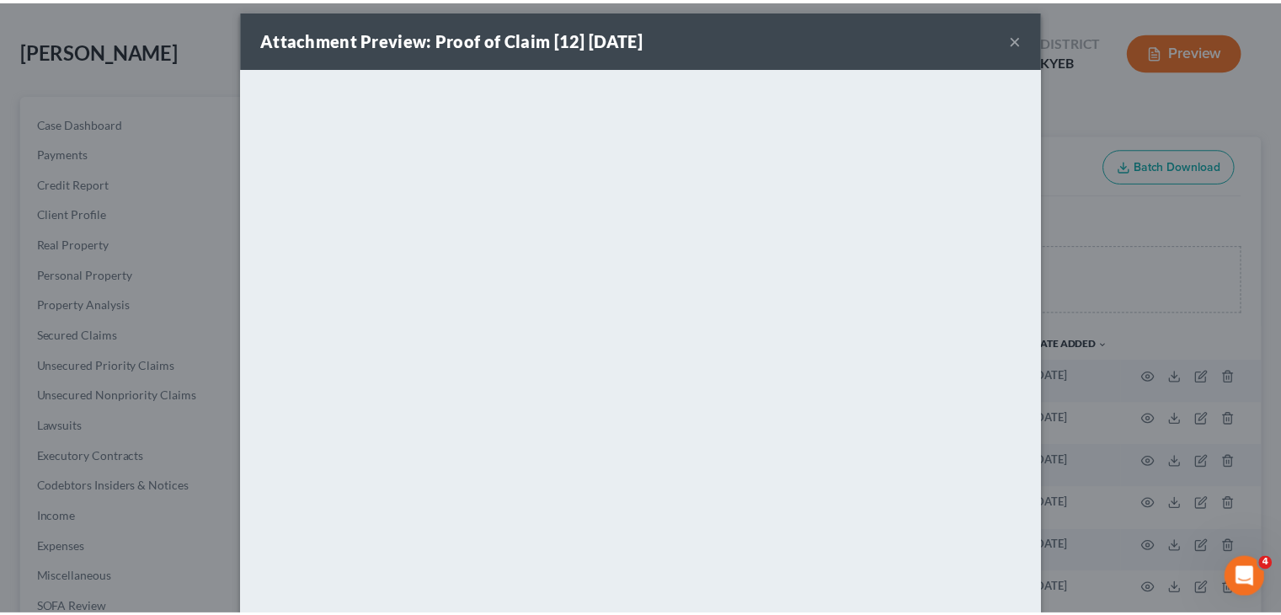
scroll to position [0, 0]
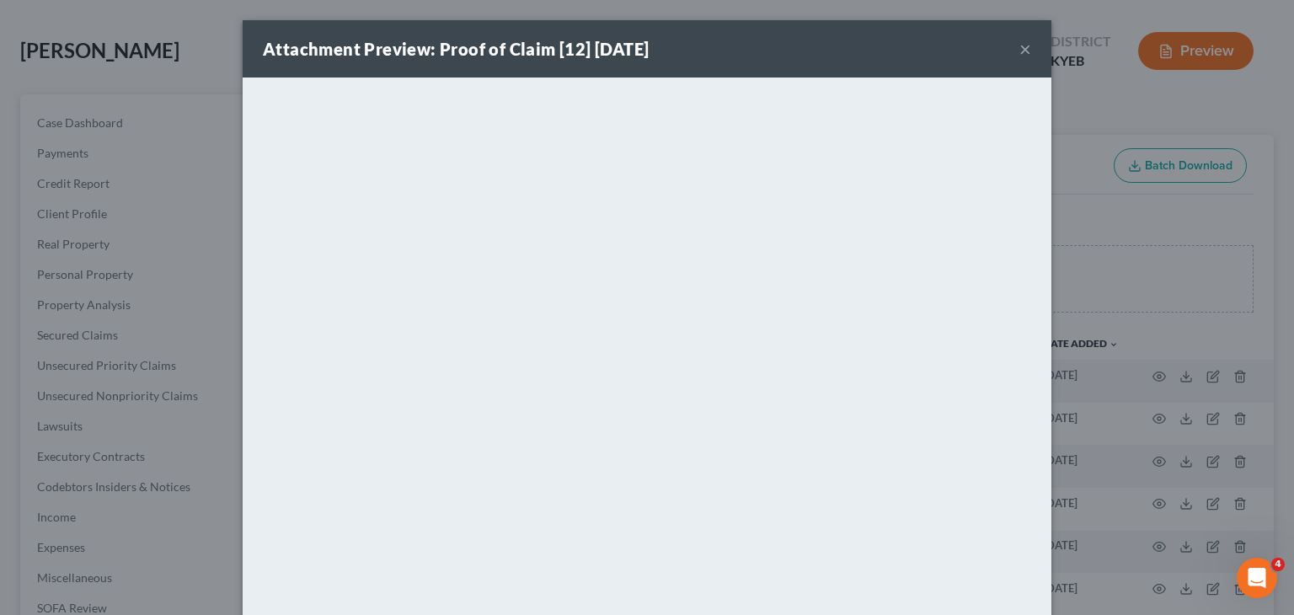
click at [1019, 51] on button "×" at bounding box center [1025, 49] width 12 height 20
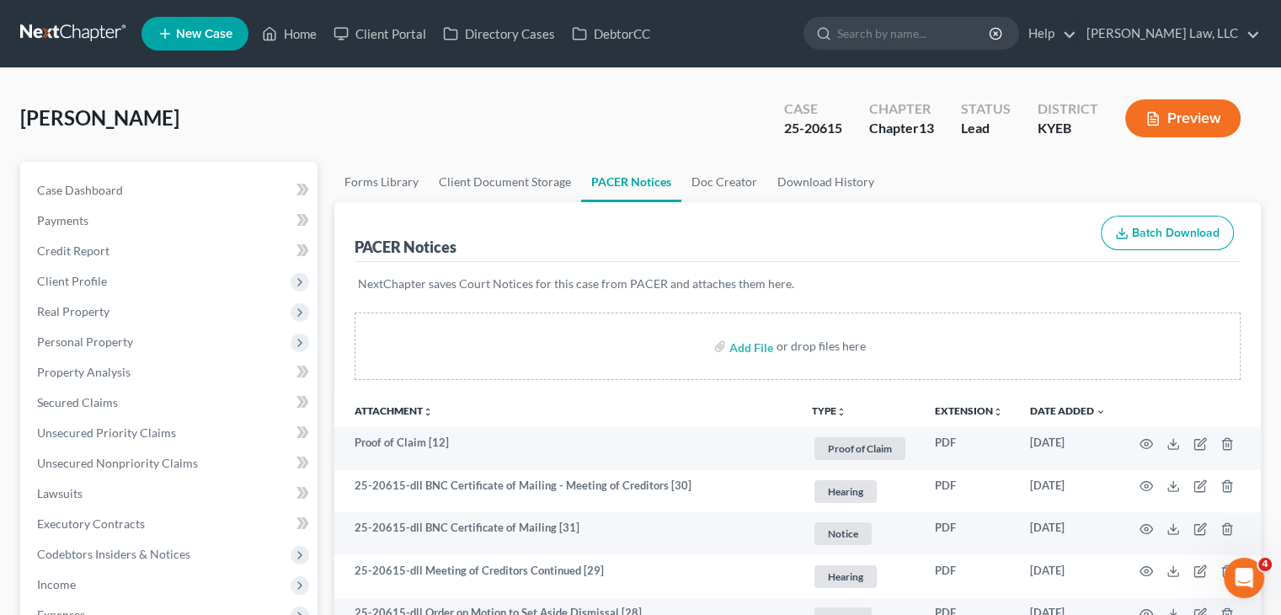
click at [61, 29] on link at bounding box center [74, 34] width 108 height 30
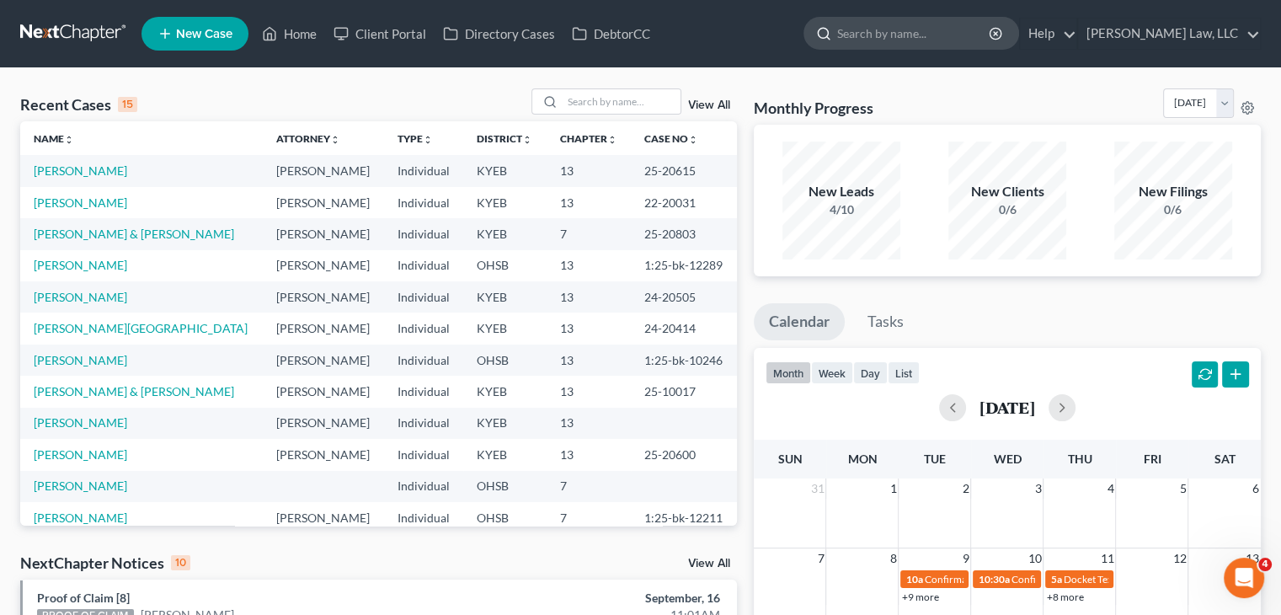
click at [849, 26] on input "search" at bounding box center [914, 33] width 154 height 31
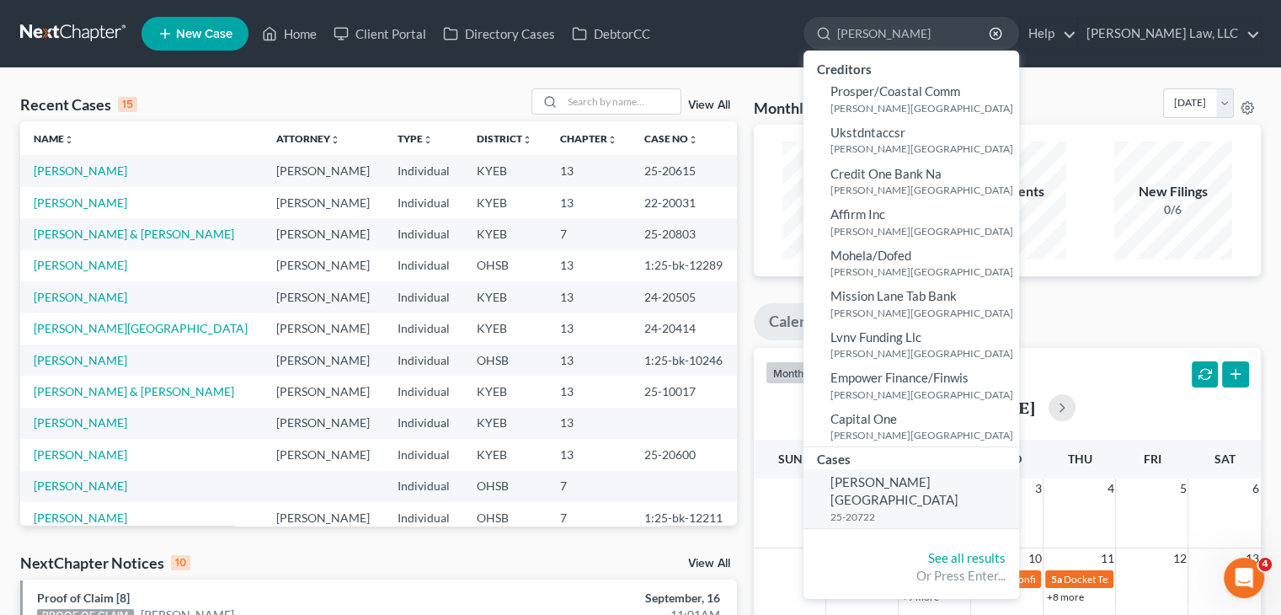
type input "[PERSON_NAME]"
click at [891, 476] on span "[PERSON_NAME][GEOGRAPHIC_DATA]" at bounding box center [895, 490] width 128 height 33
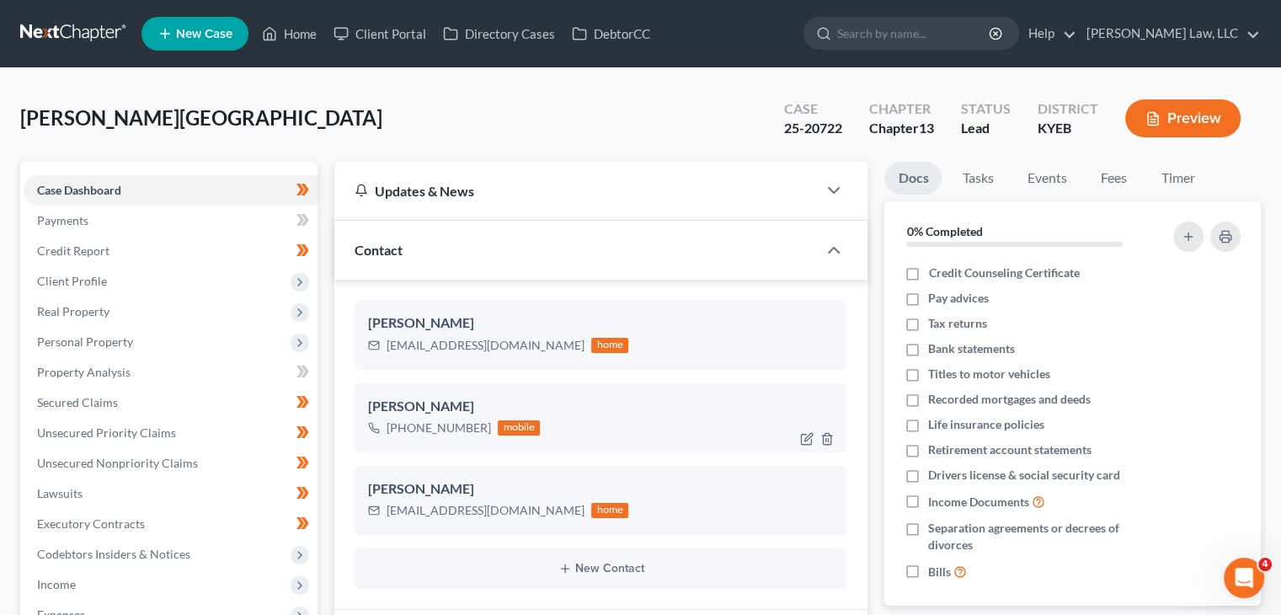
drag, startPoint x: 484, startPoint y: 434, endPoint x: 405, endPoint y: 429, distance: 78.5
click at [405, 429] on div "[PHONE_NUMBER]" at bounding box center [439, 427] width 104 height 17
click at [463, 429] on div "[PHONE_NUMBER]" at bounding box center [439, 427] width 104 height 17
drag, startPoint x: 481, startPoint y: 427, endPoint x: 406, endPoint y: 423, distance: 75.1
click at [406, 423] on div "[PHONE_NUMBER]" at bounding box center [439, 427] width 104 height 17
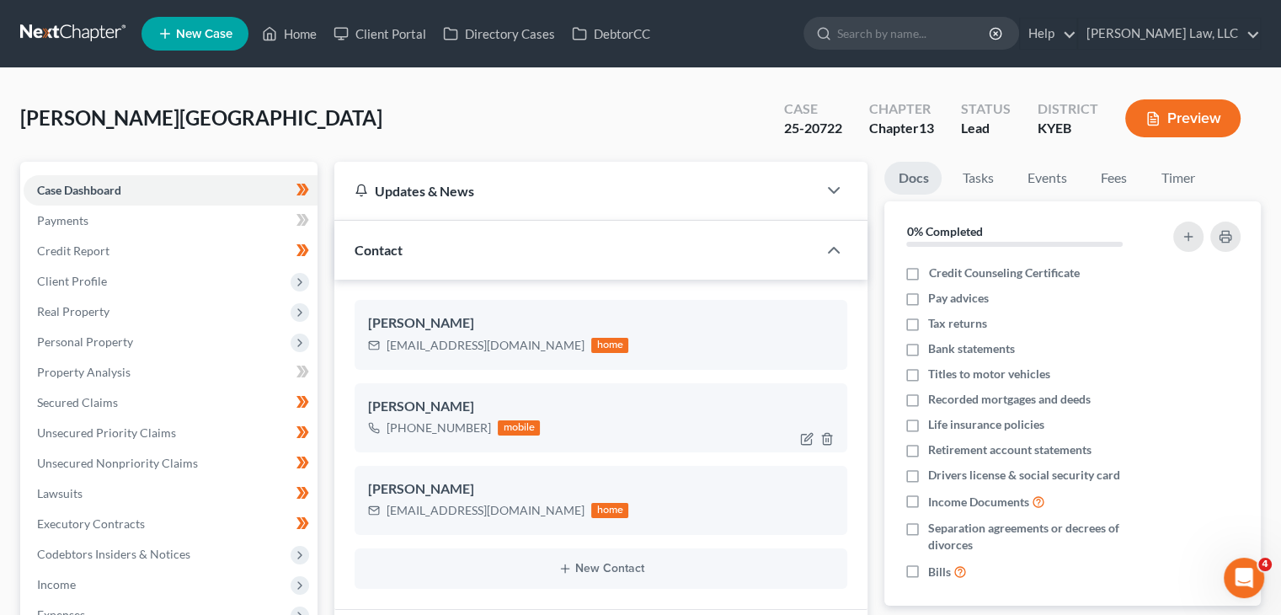
drag, startPoint x: 399, startPoint y: 423, endPoint x: 484, endPoint y: 428, distance: 84.4
click at [484, 428] on div "[PHONE_NUMBER]" at bounding box center [439, 427] width 104 height 17
copy div "[PHONE_NUMBER]"
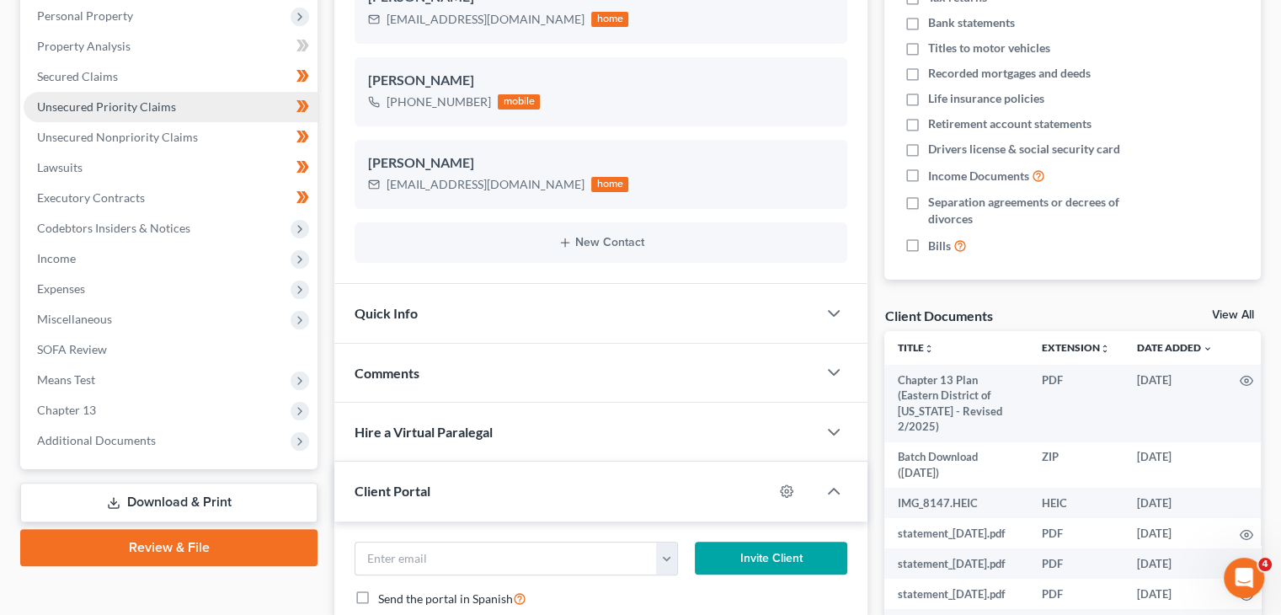
scroll to position [340, 0]
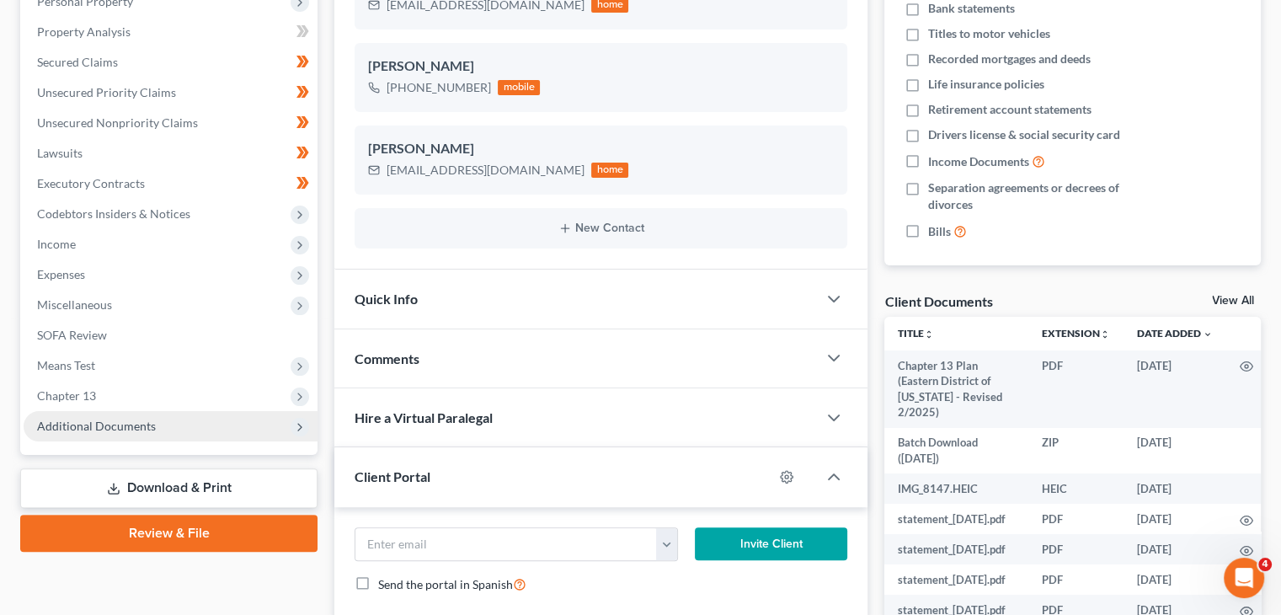
click at [128, 433] on span "Additional Documents" at bounding box center [171, 426] width 294 height 30
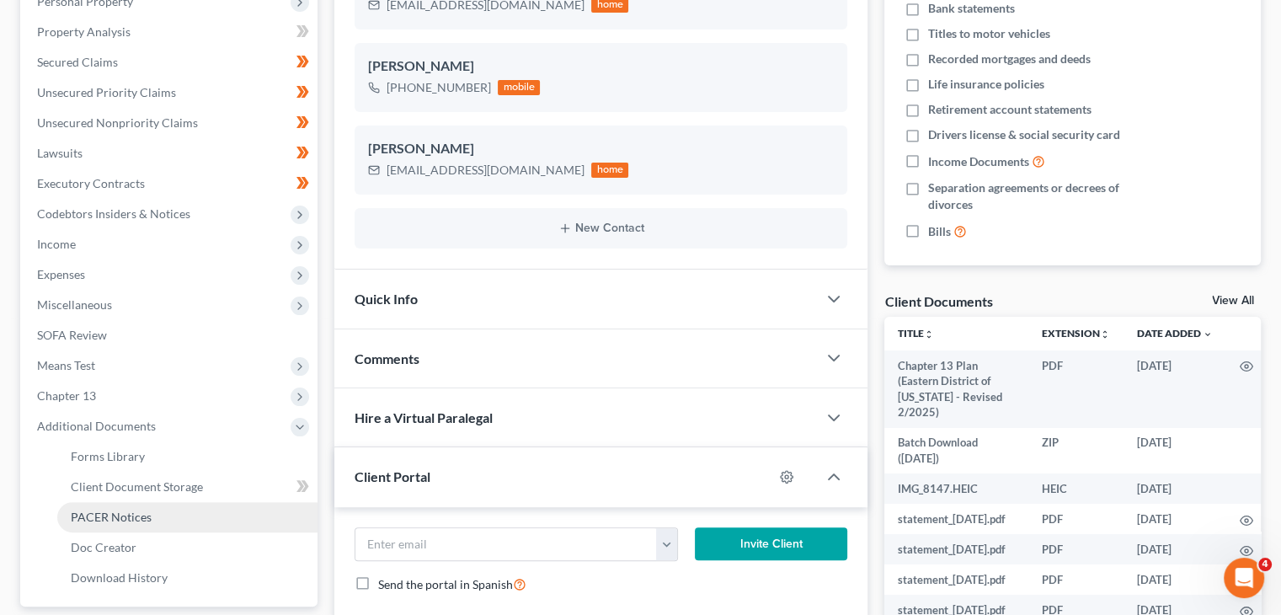
click at [114, 514] on span "PACER Notices" at bounding box center [111, 517] width 81 height 14
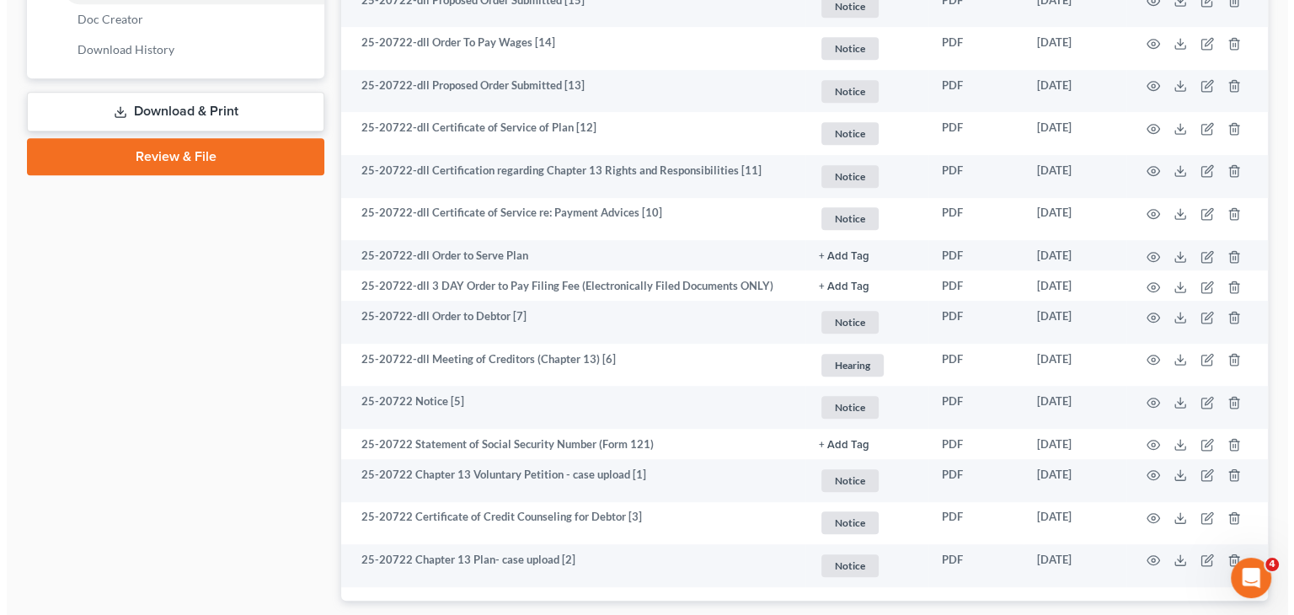
scroll to position [972, 0]
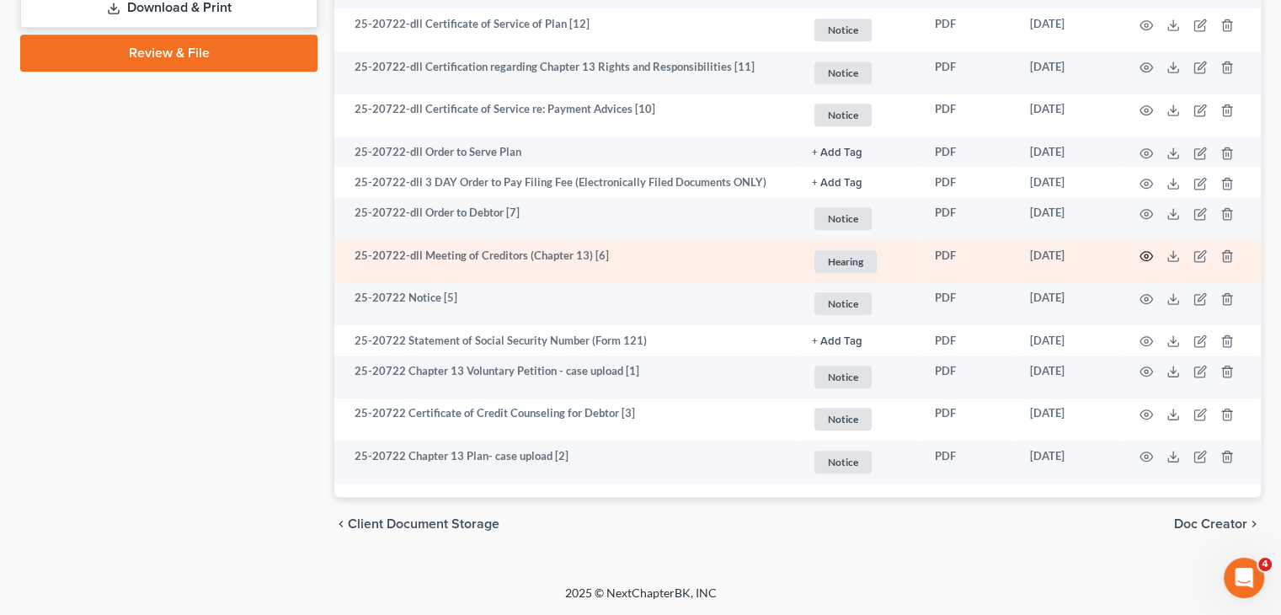
click at [1143, 254] on icon "button" at bounding box center [1146, 255] width 13 height 13
